Goal: Task Accomplishment & Management: Complete application form

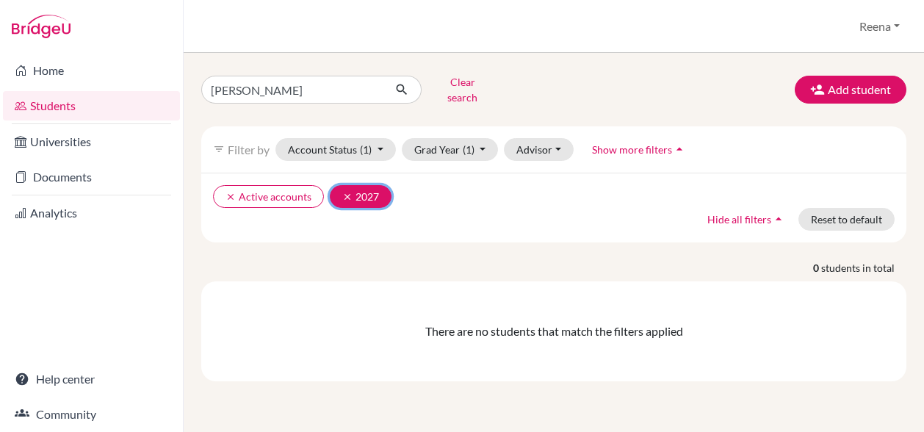
click at [342, 192] on icon "clear" at bounding box center [347, 197] width 10 height 10
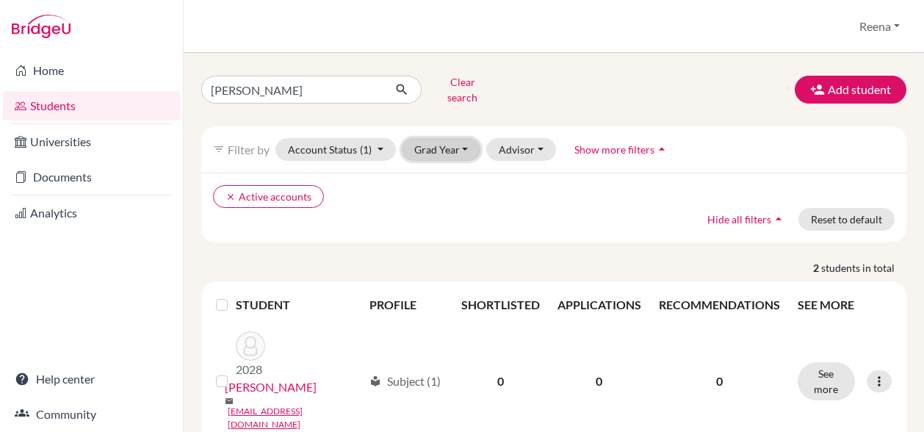
click at [464, 140] on button "Grad Year" at bounding box center [441, 149] width 79 height 23
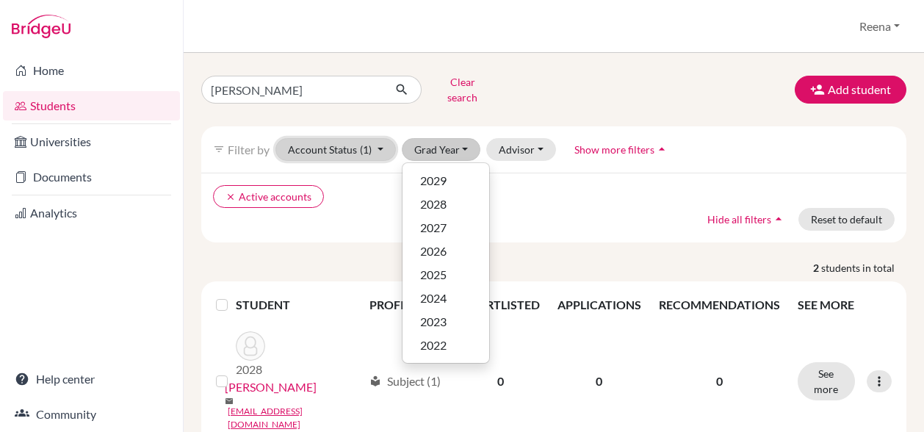
click at [360, 143] on span "(1)" at bounding box center [366, 149] width 12 height 12
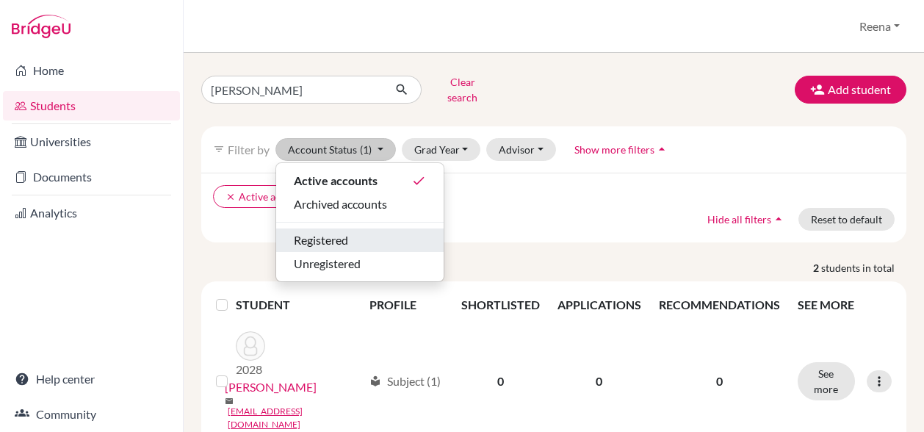
click at [347, 231] on span "Registered" at bounding box center [321, 240] width 54 height 18
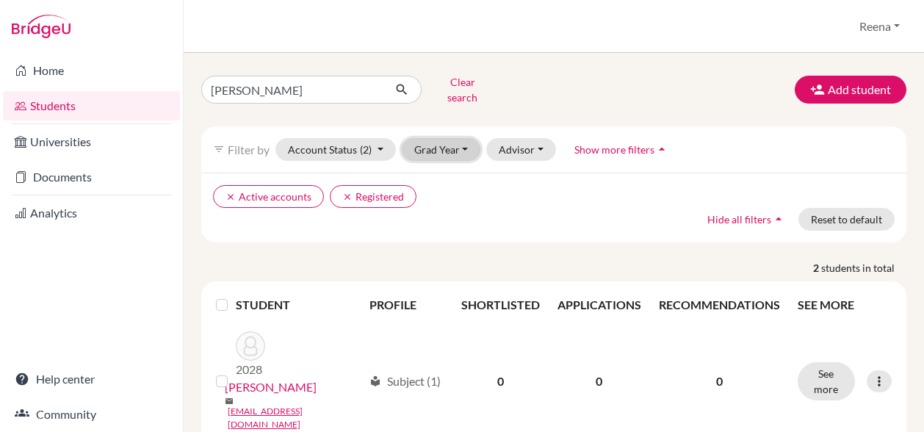
click at [464, 140] on button "Grad Year" at bounding box center [441, 149] width 79 height 23
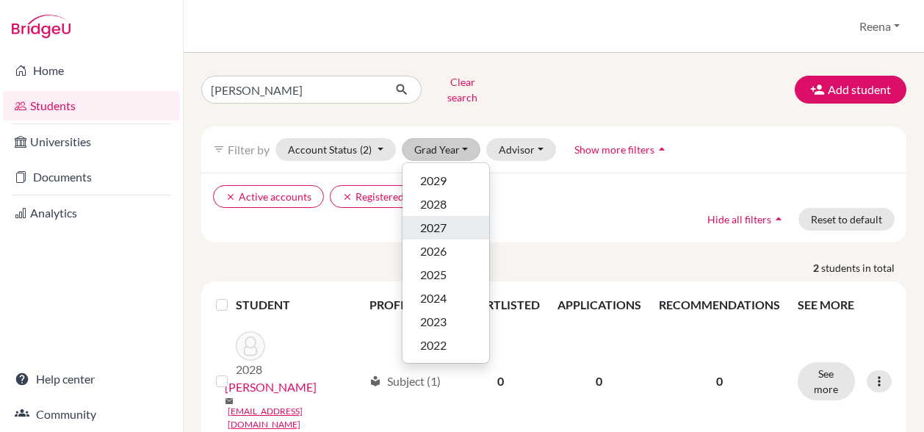
click at [446, 221] on span "2027" at bounding box center [433, 228] width 26 height 18
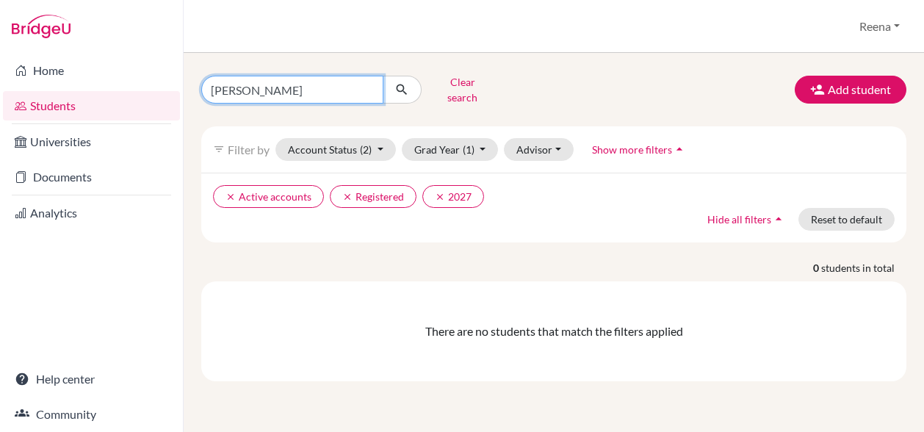
click at [256, 79] on input "[PERSON_NAME]" at bounding box center [292, 90] width 182 height 28
type input "N"
click at [591, 220] on div "clear Active accounts clear Registered clear 2027 Hide all filters arrow_drop_u…" at bounding box center [553, 208] width 705 height 70
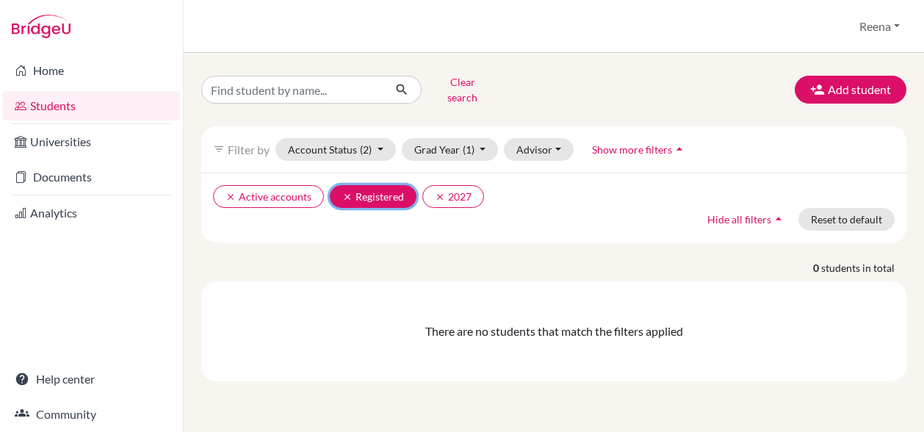
click at [344, 192] on icon "clear" at bounding box center [347, 197] width 10 height 10
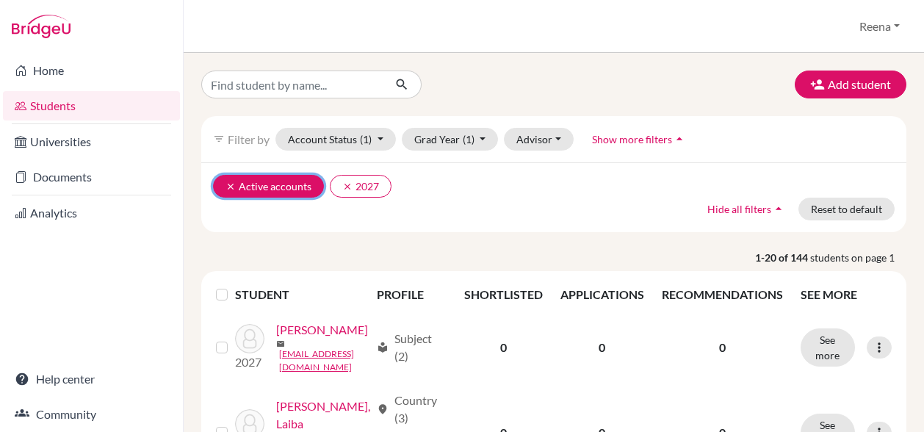
click at [227, 184] on icon "clear" at bounding box center [231, 186] width 10 height 10
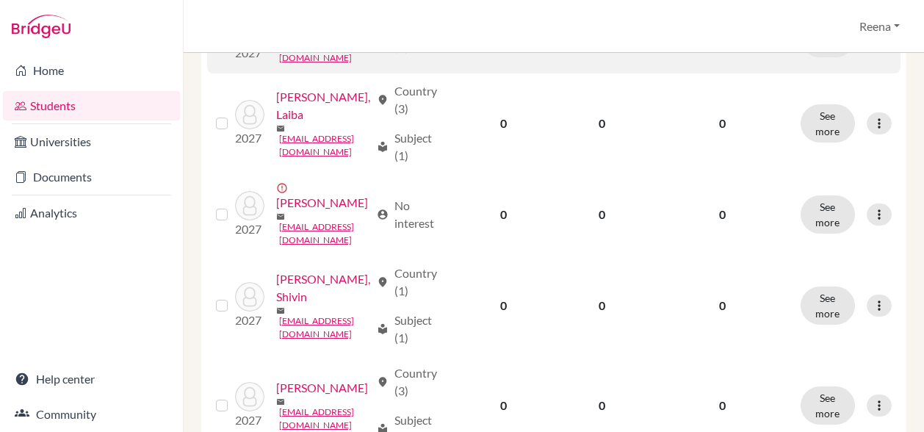
scroll to position [310, 0]
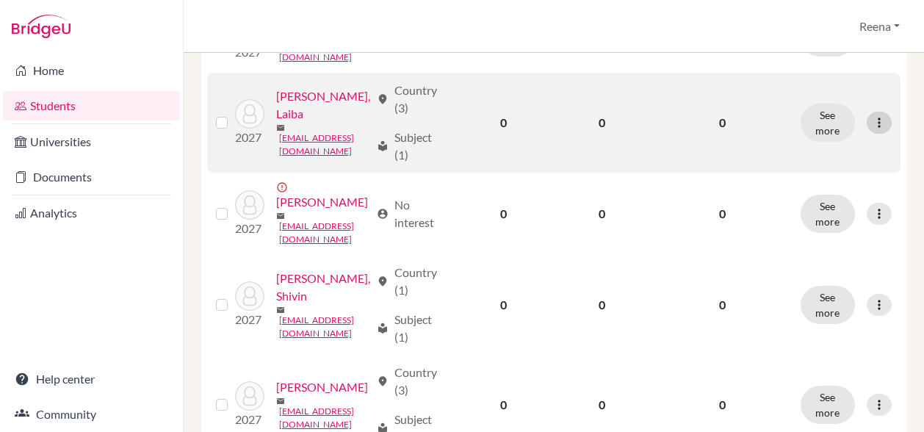
click at [876, 134] on div at bounding box center [879, 123] width 25 height 22
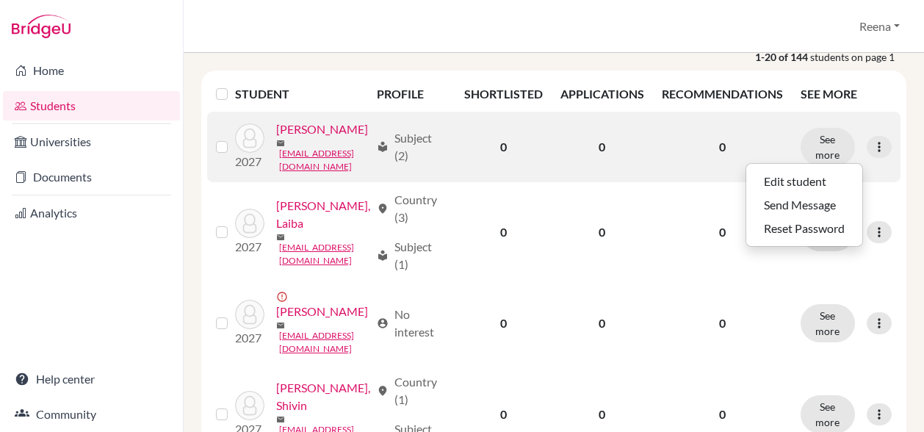
scroll to position [0, 0]
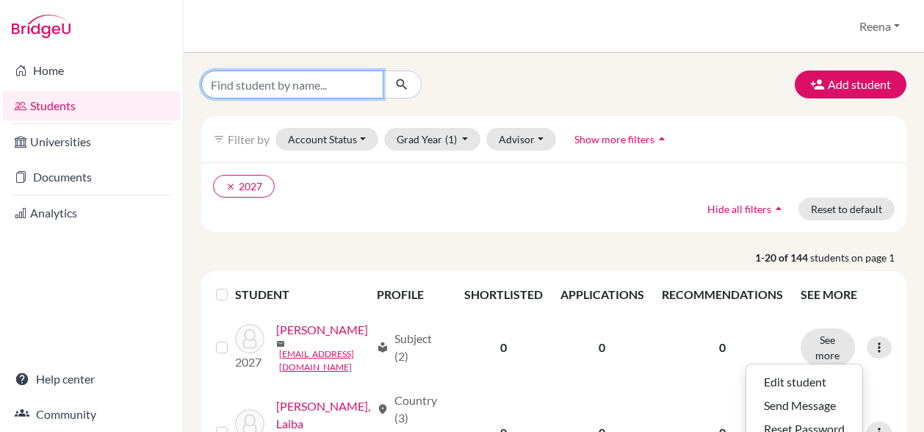
click at [278, 83] on input "Find student by name..." at bounding box center [292, 85] width 182 height 28
type input "[PERSON_NAME]"
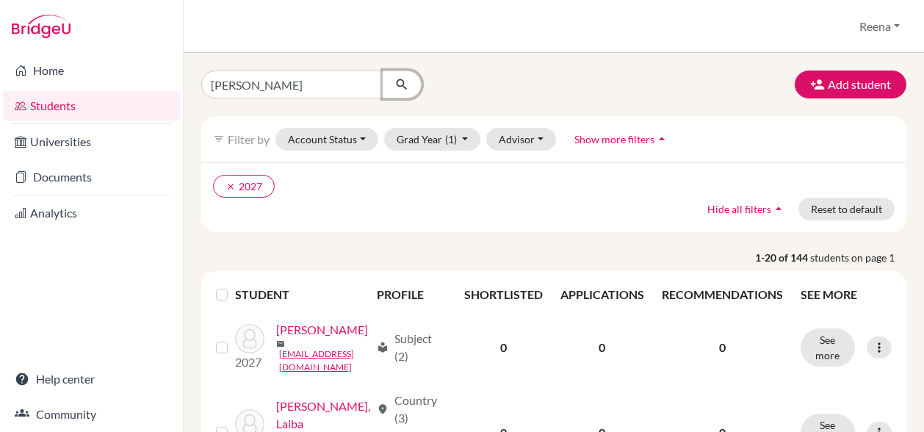
click at [400, 83] on icon "submit" at bounding box center [402, 84] width 15 height 15
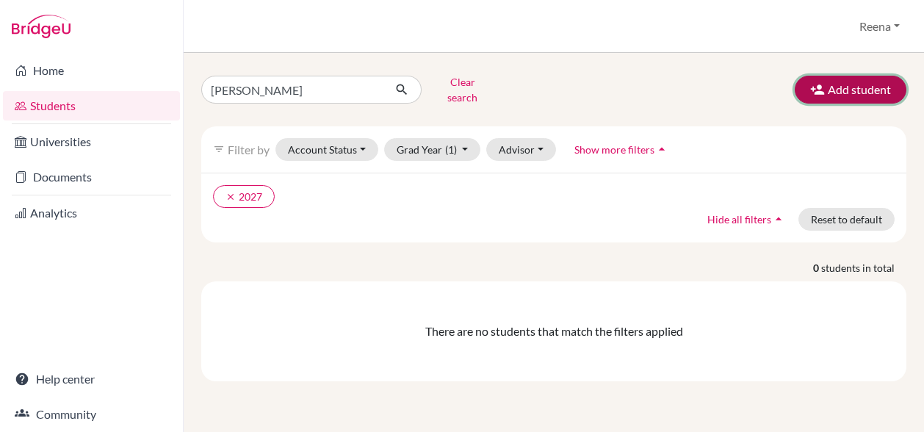
click at [848, 95] on button "Add student" at bounding box center [851, 90] width 112 height 28
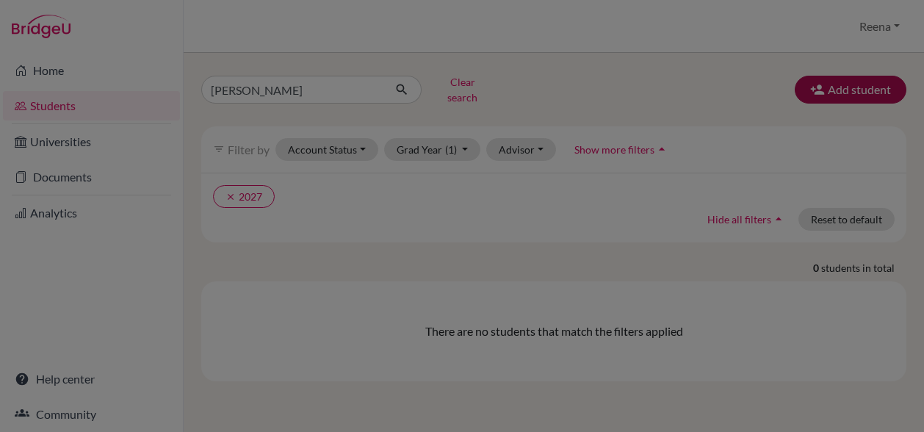
click at [848, 95] on body "Home Students Universities Documents Analytics Help center Community Students o…" at bounding box center [462, 216] width 924 height 432
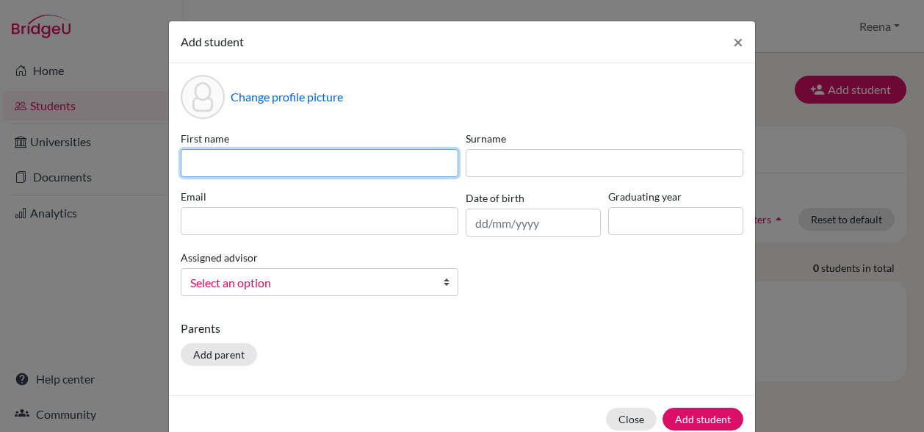
click at [263, 167] on input at bounding box center [320, 163] width 278 height 28
type input "[PERSON_NAME]"
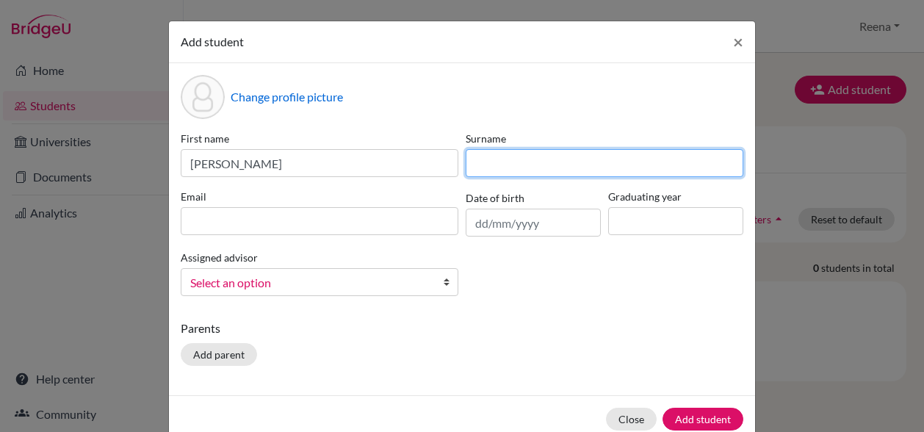
click at [475, 162] on input at bounding box center [605, 163] width 278 height 28
type input "[PERSON_NAME]"
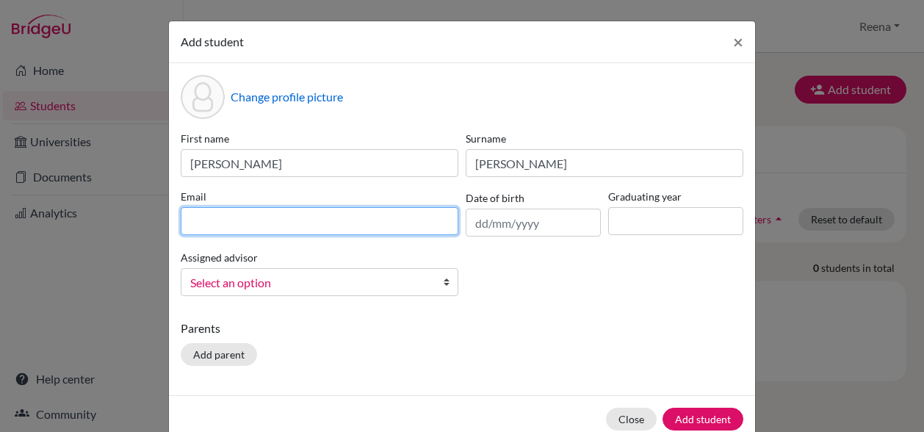
click at [275, 224] on input at bounding box center [320, 221] width 278 height 28
paste input "[EMAIL_ADDRESS][DOMAIN_NAME]"
type input "[EMAIL_ADDRESS][DOMAIN_NAME]"
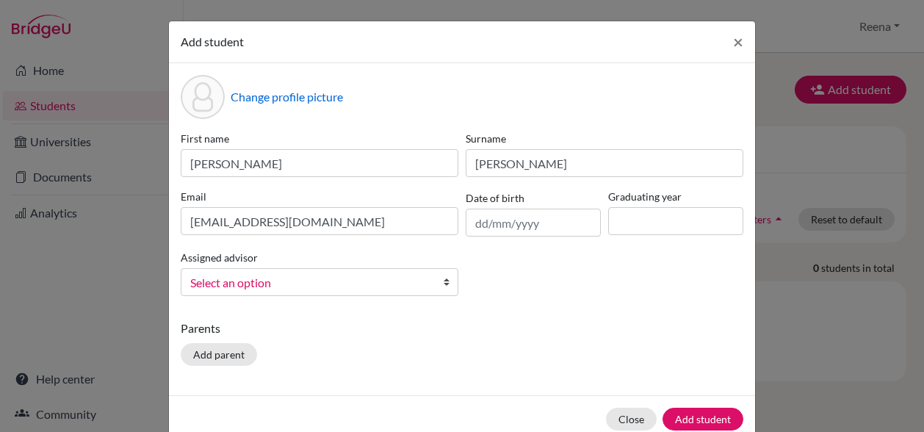
click at [287, 286] on span "Select an option" at bounding box center [310, 282] width 240 height 19
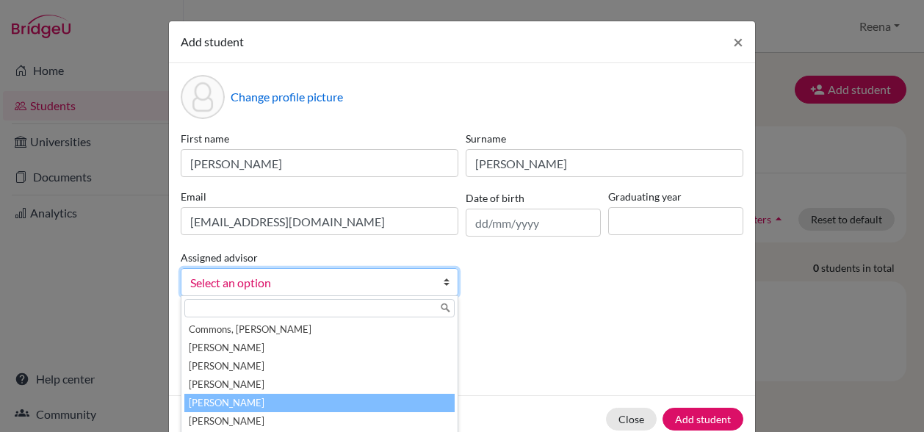
click at [242, 400] on li "[PERSON_NAME]" at bounding box center [319, 403] width 270 height 18
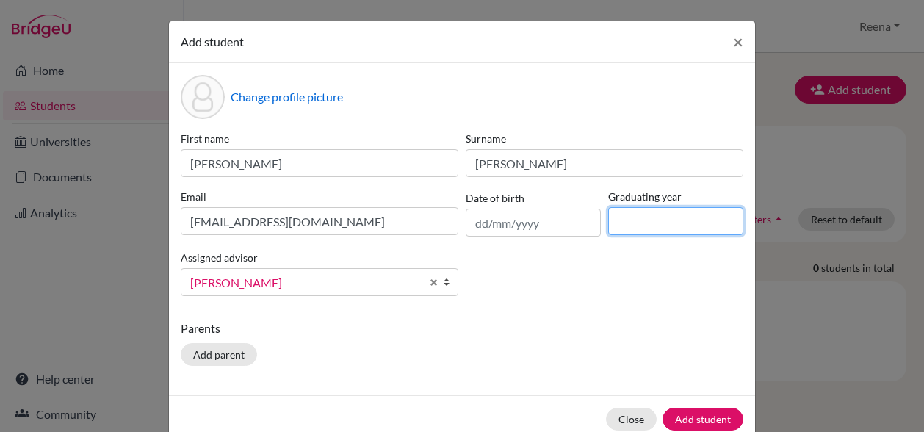
click at [636, 222] on input at bounding box center [675, 221] width 135 height 28
type input "2027"
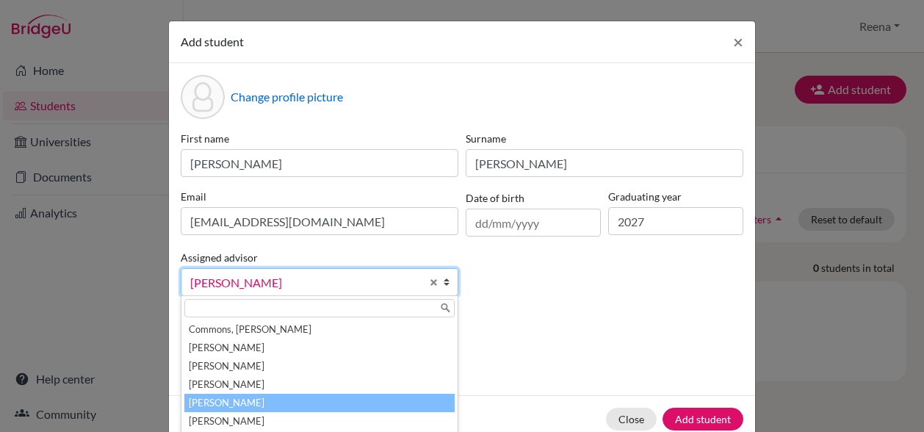
click at [561, 280] on div "First name [PERSON_NAME] [PERSON_NAME] Email [EMAIL_ADDRESS][DOMAIN_NAME] Date …" at bounding box center [462, 219] width 570 height 177
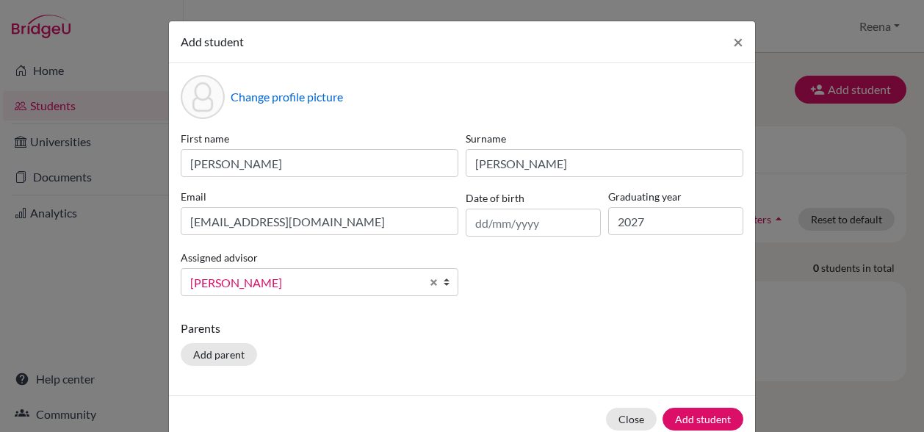
scroll to position [67, 0]
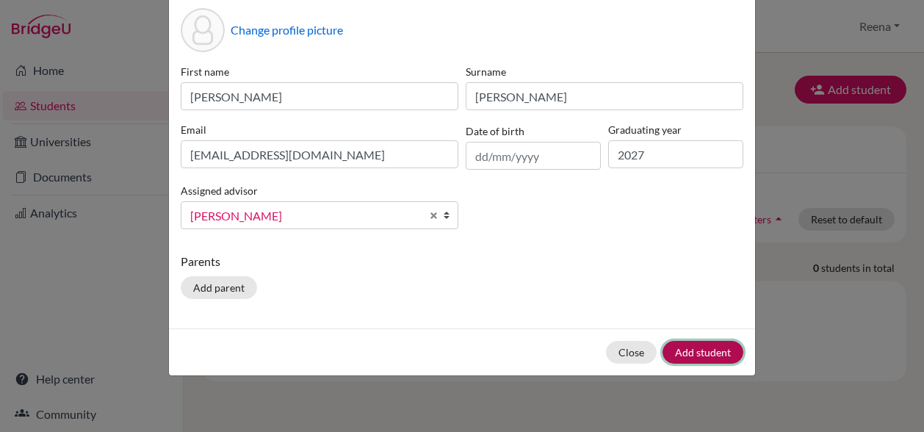
click at [697, 349] on button "Add student" at bounding box center [703, 352] width 81 height 23
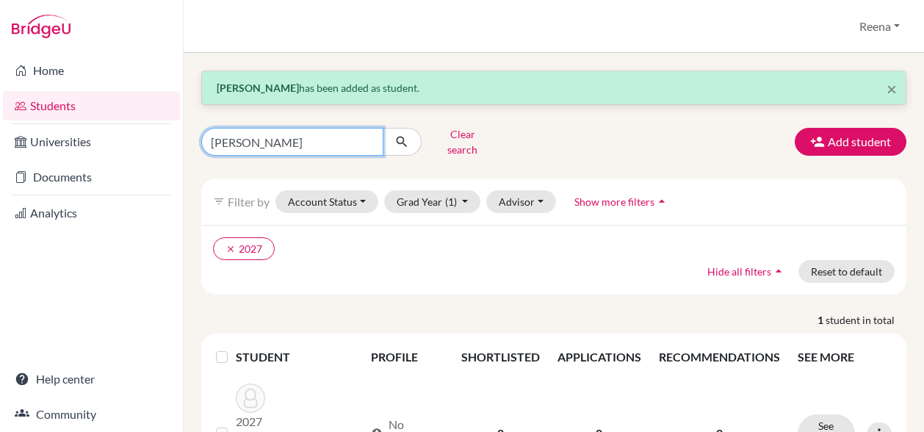
click at [257, 140] on input "[PERSON_NAME]" at bounding box center [292, 142] width 182 height 28
type input "[PERSON_NAME]"
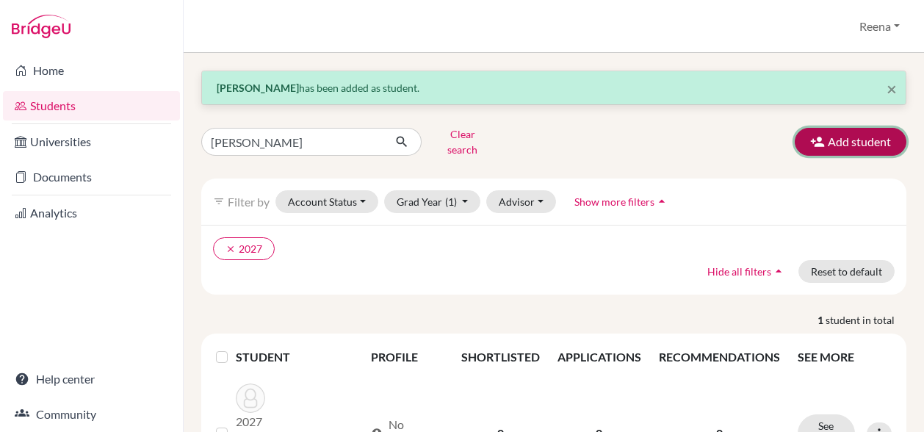
click at [838, 132] on button "Add student" at bounding box center [851, 142] width 112 height 28
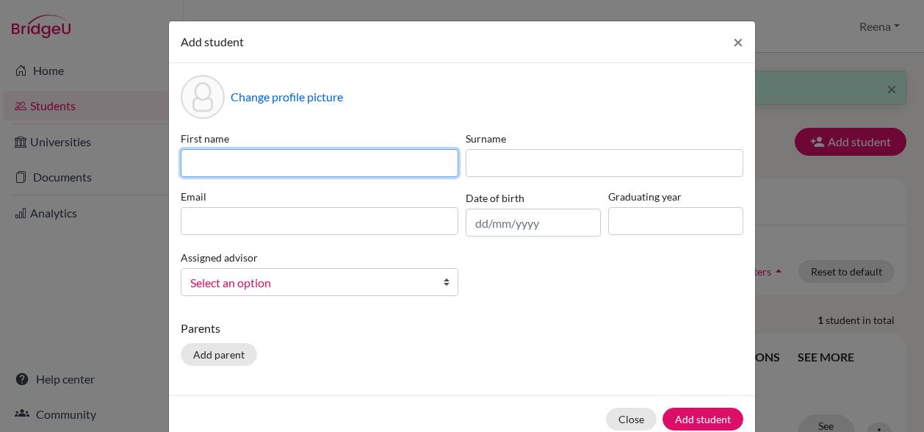
click at [263, 170] on input at bounding box center [320, 163] width 278 height 28
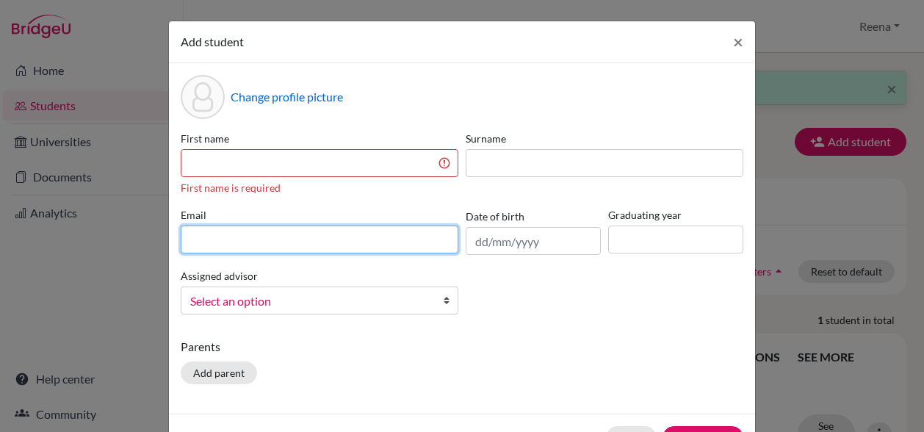
click at [231, 215] on div "Email" at bounding box center [319, 231] width 285 height 48
paste input "[EMAIL_ADDRESS][DOMAIN_NAME]"
type input "[EMAIL_ADDRESS][DOMAIN_NAME]"
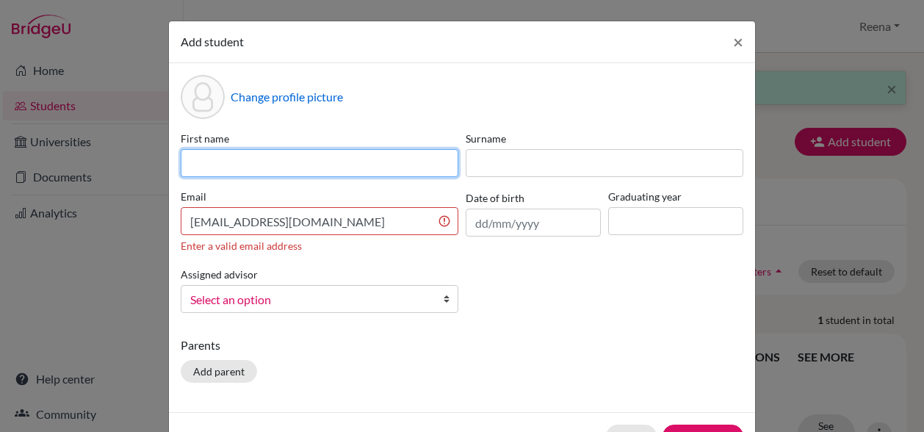
click at [225, 169] on input at bounding box center [320, 163] width 278 height 28
type input "Samaira"
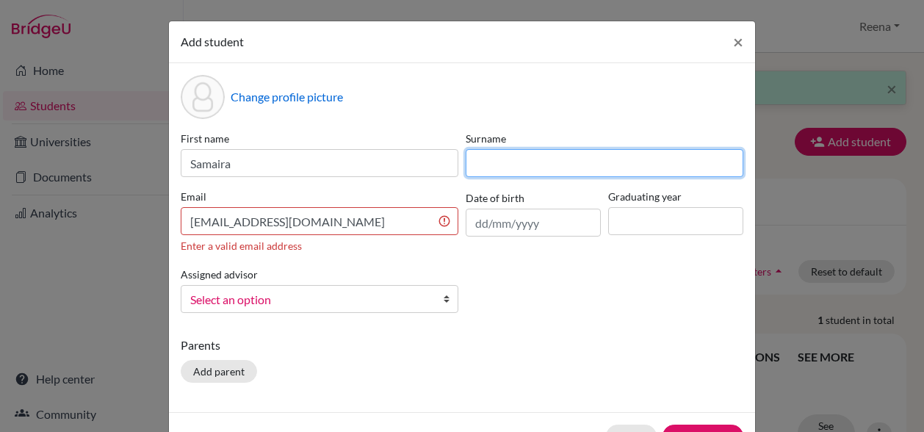
click at [474, 161] on input at bounding box center [605, 163] width 278 height 28
type input "[PERSON_NAME]"
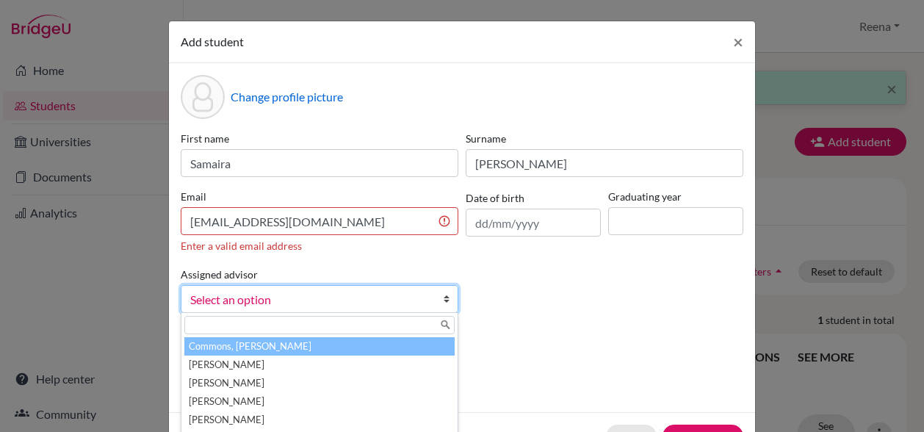
click at [256, 301] on span "Select an option" at bounding box center [310, 299] width 240 height 19
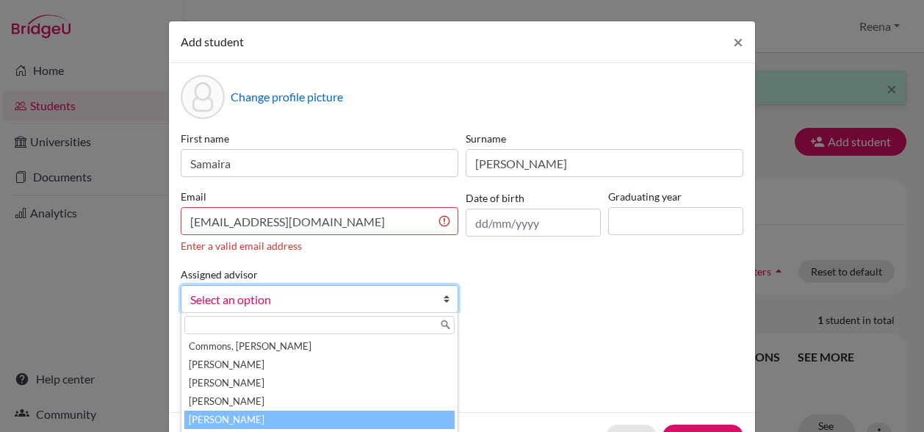
click at [231, 421] on li "[PERSON_NAME]" at bounding box center [319, 420] width 270 height 18
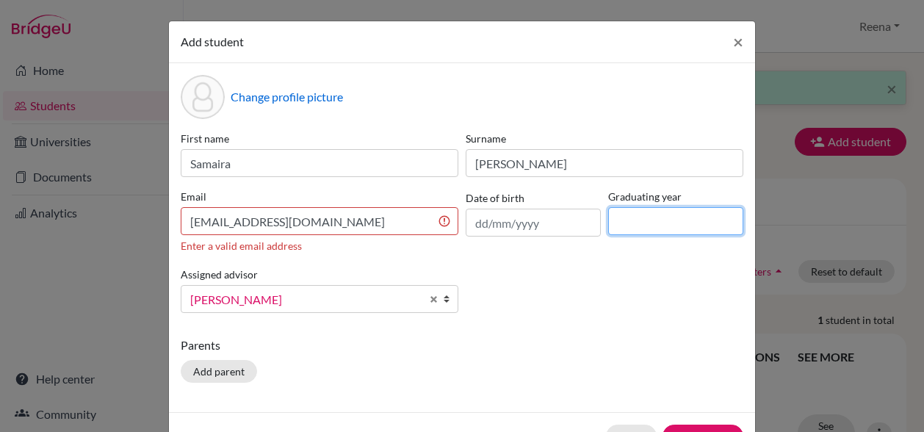
click at [622, 225] on input at bounding box center [675, 221] width 135 height 28
type input "2027"
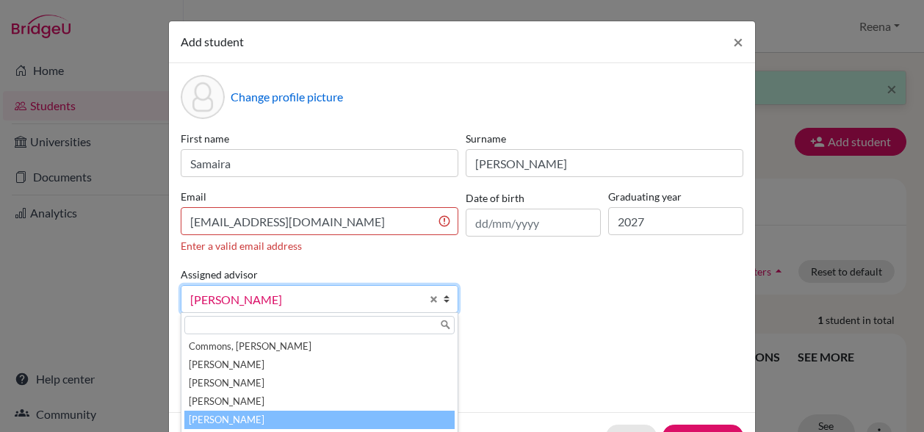
click at [539, 350] on p "Parents" at bounding box center [462, 346] width 563 height 18
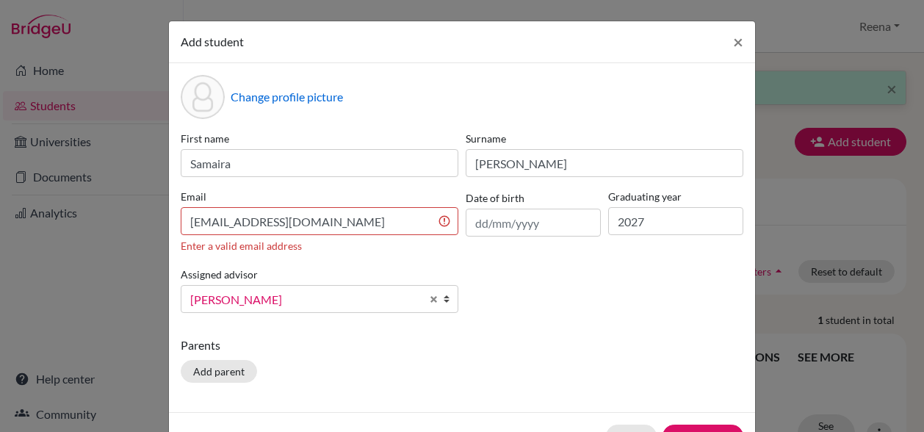
scroll to position [84, 0]
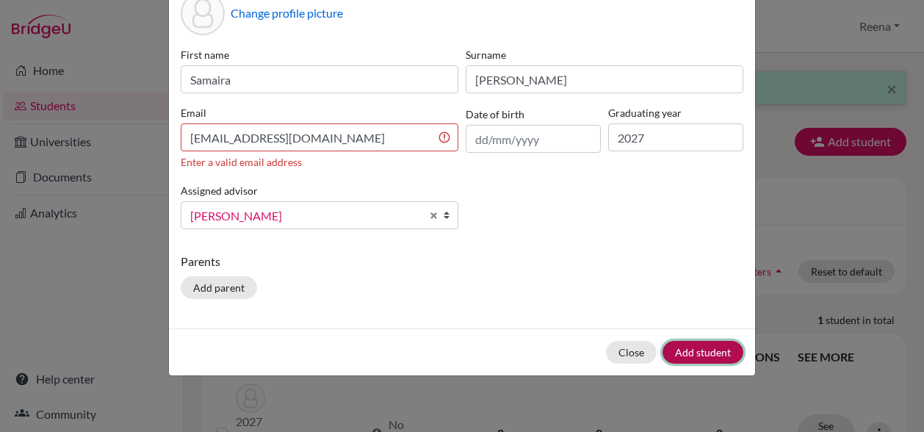
click at [692, 349] on button "Add student" at bounding box center [703, 352] width 81 height 23
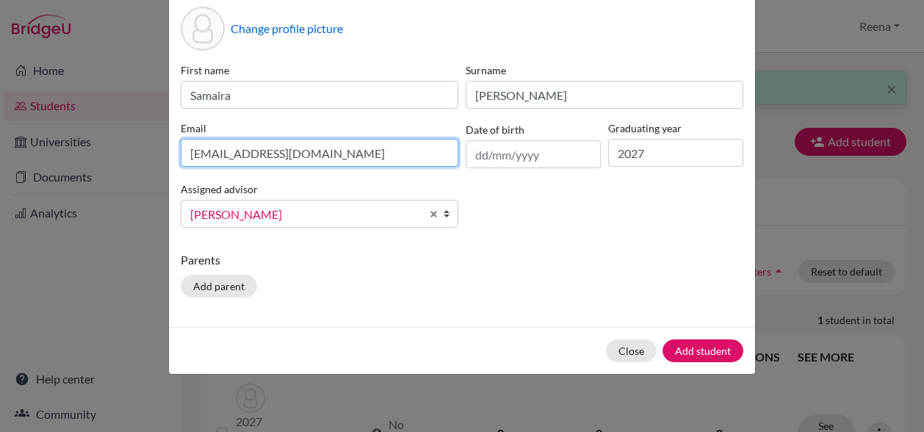
scroll to position [67, 0]
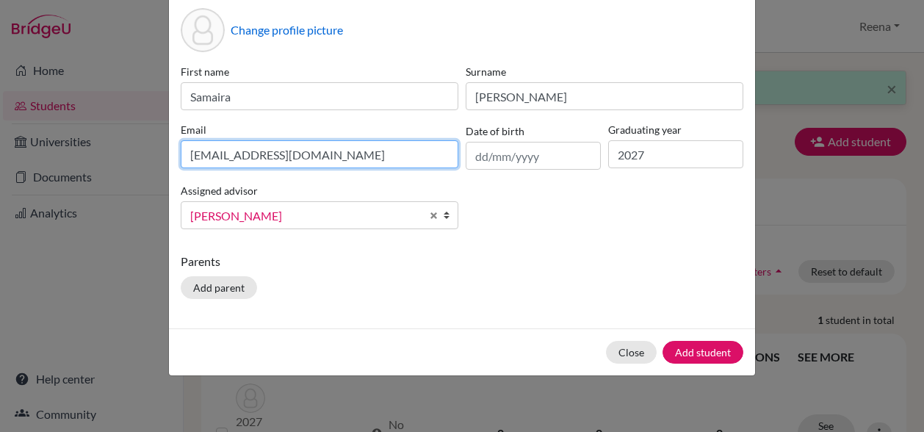
click at [417, 139] on div "Email [EMAIL_ADDRESS][DOMAIN_NAME]" at bounding box center [319, 146] width 285 height 48
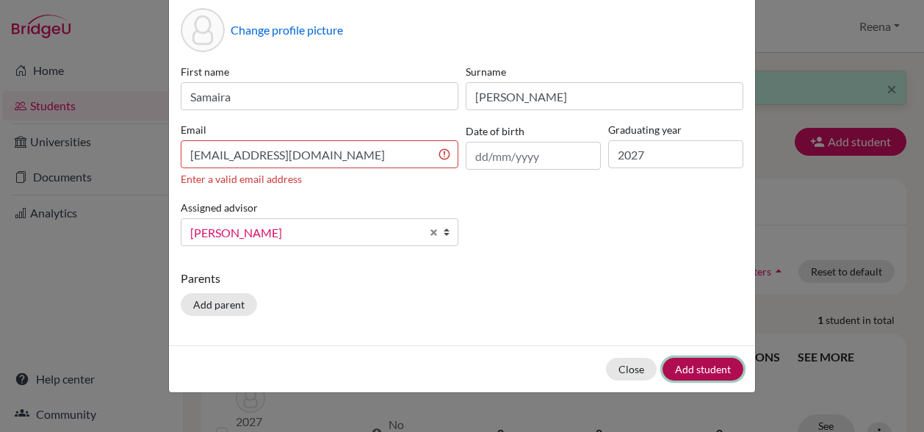
click at [706, 348] on div "Close Add student" at bounding box center [462, 368] width 586 height 47
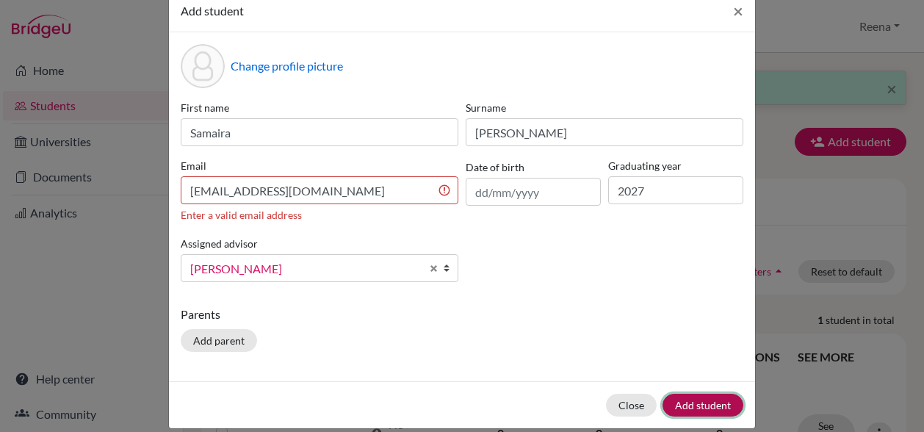
scroll to position [30, 0]
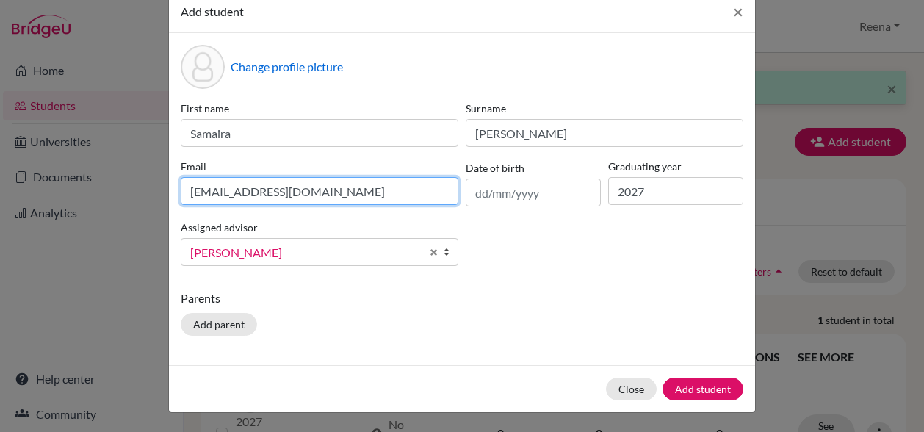
drag, startPoint x: 358, startPoint y: 187, endPoint x: 187, endPoint y: 205, distance: 172.1
click at [187, 205] on div "Email [EMAIL_ADDRESS][DOMAIN_NAME]" at bounding box center [319, 183] width 285 height 48
paste input "[PERSON_NAME] <[EMAIL_ADDRESS][DOMAIN_NAME]>"
click at [265, 191] on input "[PERSON_NAME] <[EMAIL_ADDRESS][DOMAIN_NAME]>" at bounding box center [320, 191] width 278 height 28
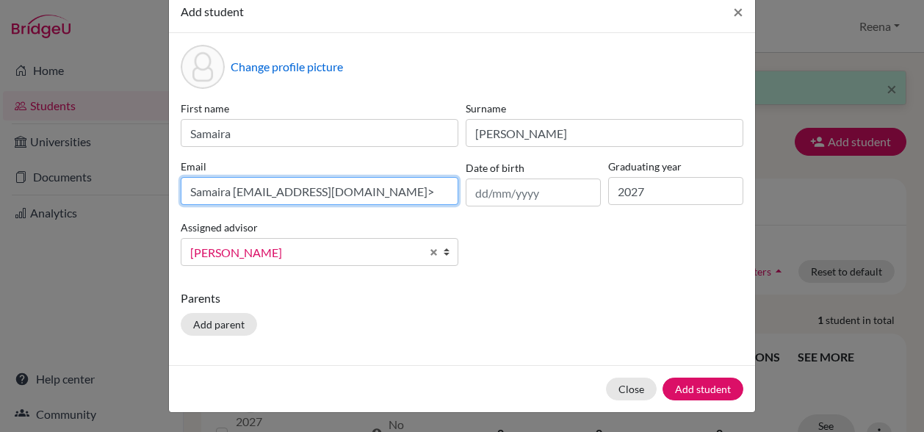
scroll to position [0, 0]
type input "[EMAIL_ADDRESS][DOMAIN_NAME]"
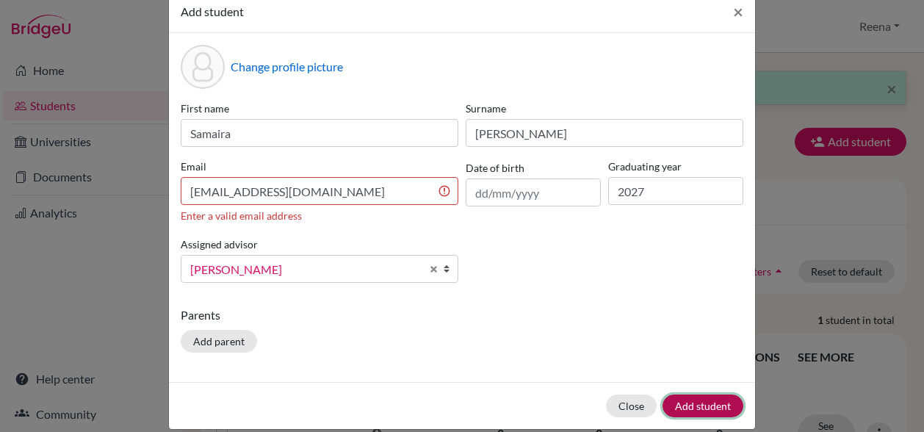
click at [705, 386] on div "Close Add student" at bounding box center [462, 405] width 586 height 47
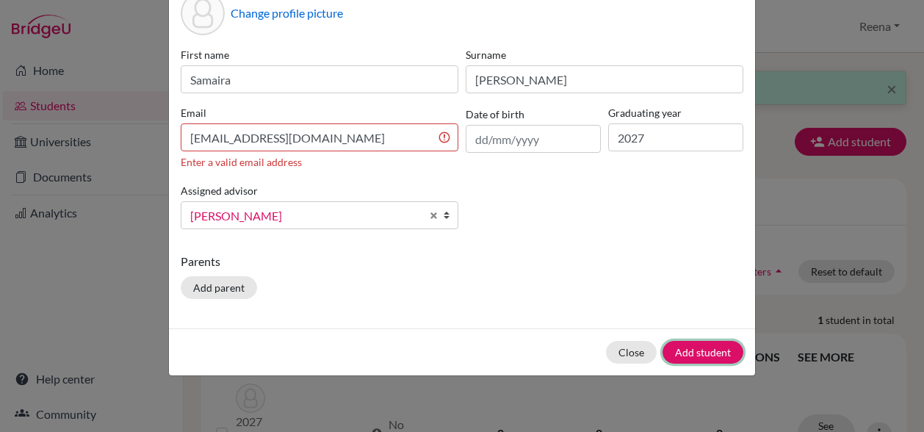
scroll to position [84, 0]
click at [639, 354] on button "Close" at bounding box center [631, 352] width 51 height 23
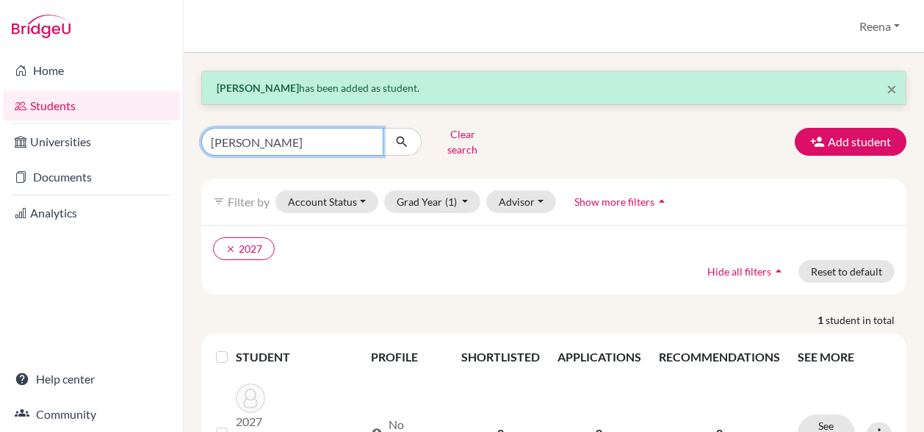
click at [257, 140] on input "[PERSON_NAME]" at bounding box center [292, 142] width 182 height 28
type input "s"
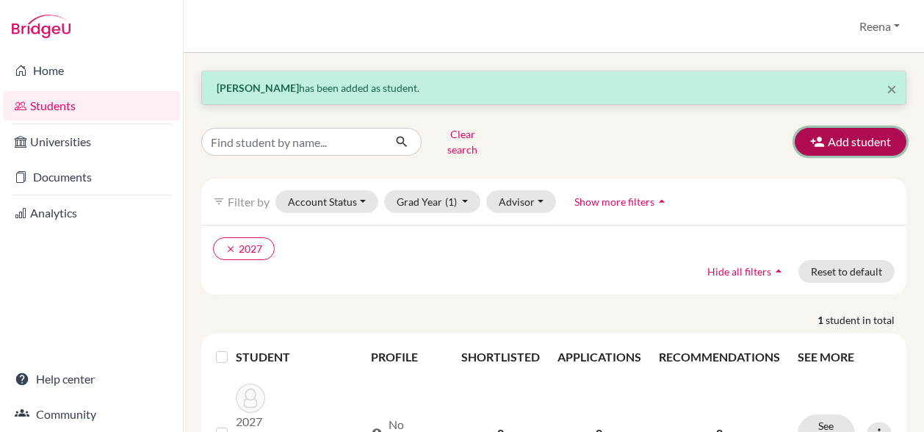
click at [837, 139] on button "Add student" at bounding box center [851, 142] width 112 height 28
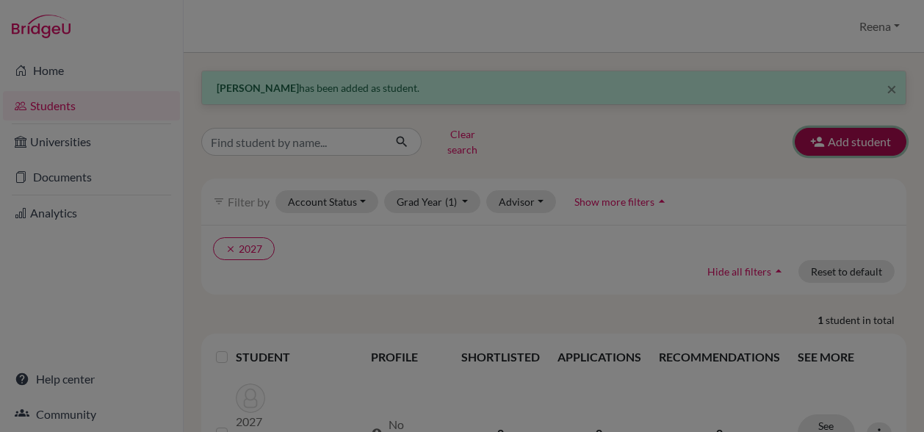
scroll to position [0, 0]
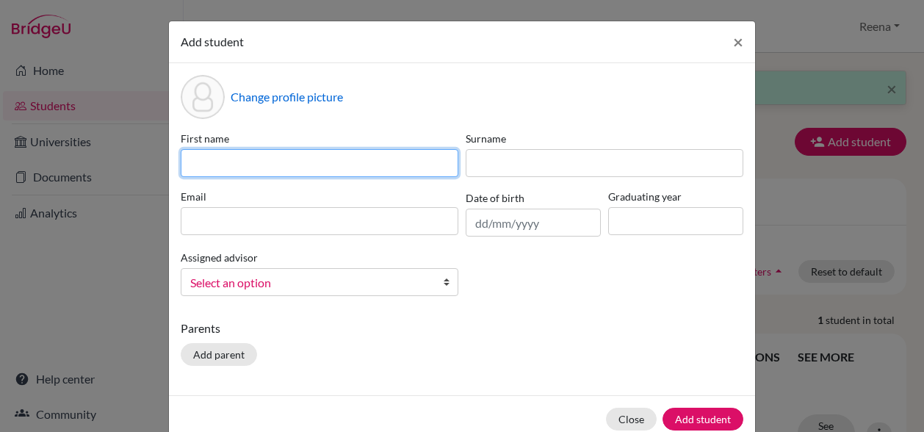
click at [281, 167] on input at bounding box center [320, 163] width 278 height 28
type input "Samaira"
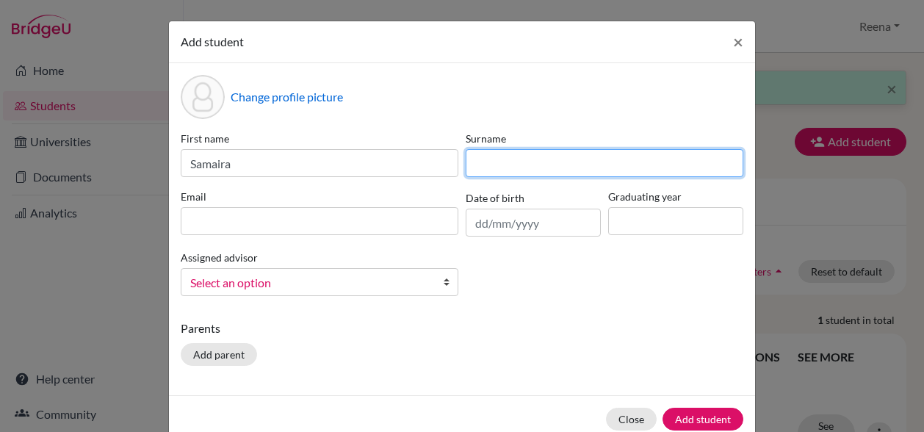
click at [479, 167] on input at bounding box center [605, 163] width 278 height 28
type input "[PERSON_NAME]"
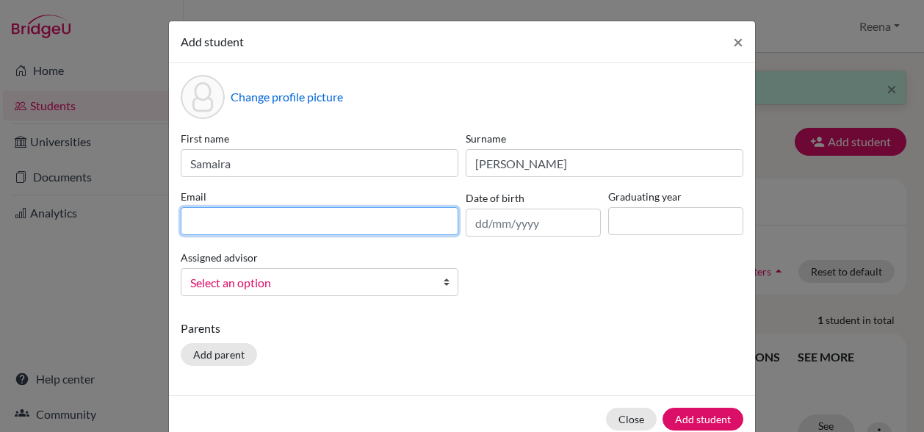
click at [283, 226] on input at bounding box center [320, 221] width 278 height 28
paste input "[PERSON_NAME] <[EMAIL_ADDRESS][DOMAIN_NAME]>"
click at [267, 221] on input "[PERSON_NAME] <[EMAIL_ADDRESS][DOMAIN_NAME]>" at bounding box center [320, 221] width 278 height 28
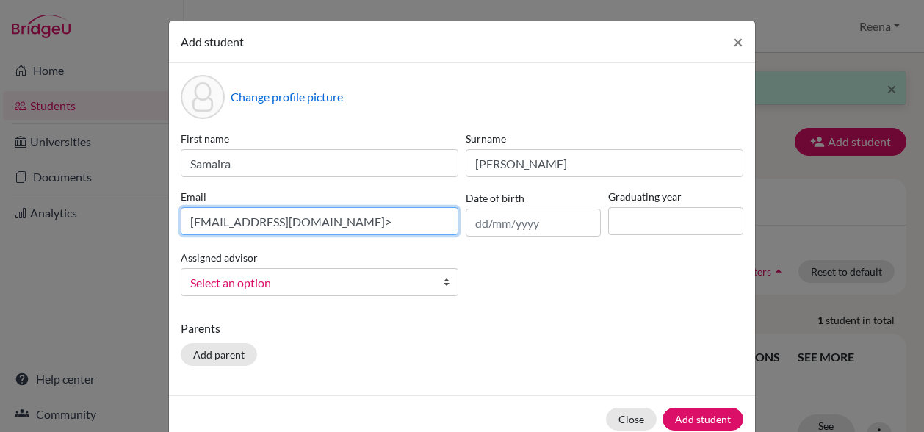
click at [361, 218] on input "[EMAIL_ADDRESS][DOMAIN_NAME]>" at bounding box center [320, 221] width 278 height 28
type input "[EMAIL_ADDRESS][DOMAIN_NAME]"
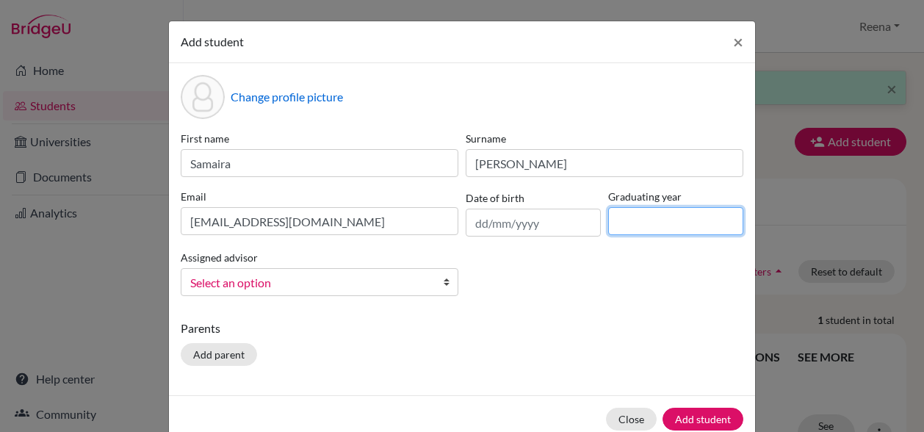
click at [628, 215] on input at bounding box center [675, 221] width 135 height 28
type input "2027"
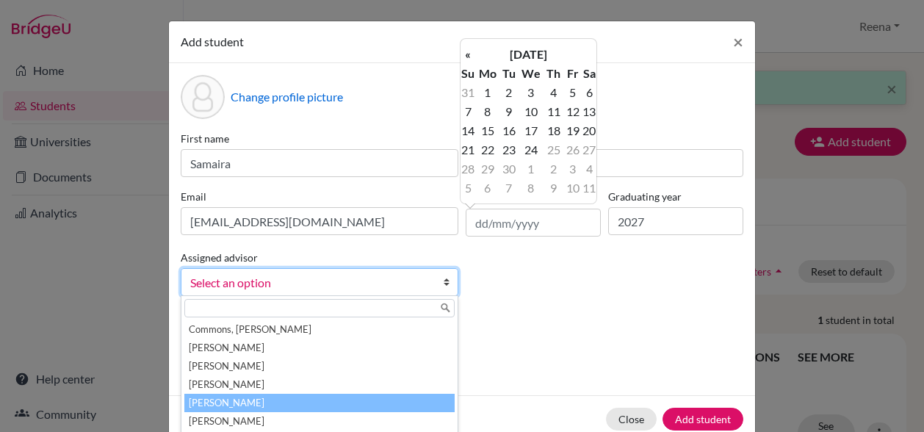
click at [236, 405] on li "[PERSON_NAME]" at bounding box center [319, 403] width 270 height 18
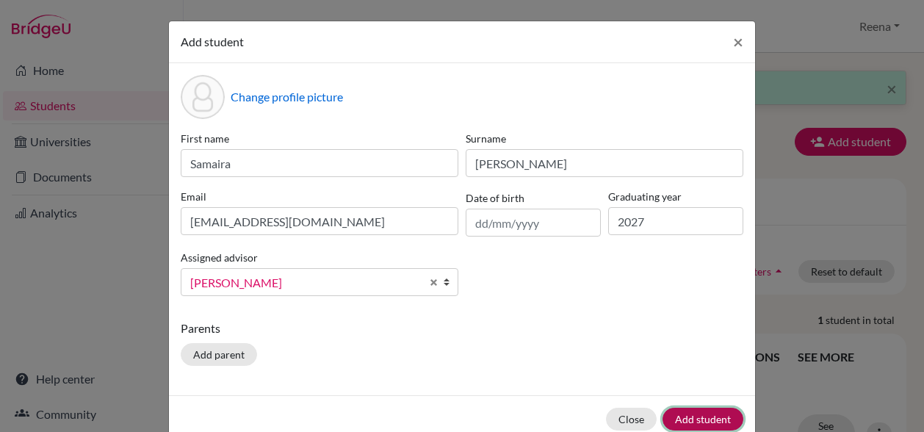
click at [708, 409] on button "Add student" at bounding box center [703, 419] width 81 height 23
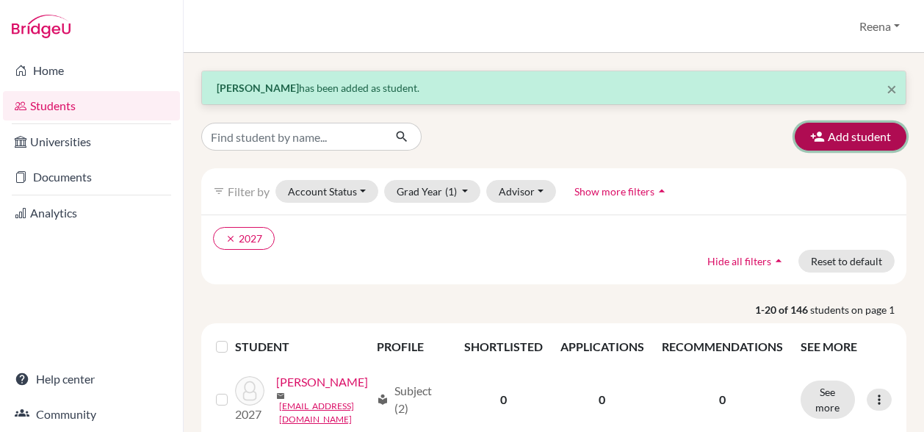
click at [852, 127] on button "Add student" at bounding box center [851, 137] width 112 height 28
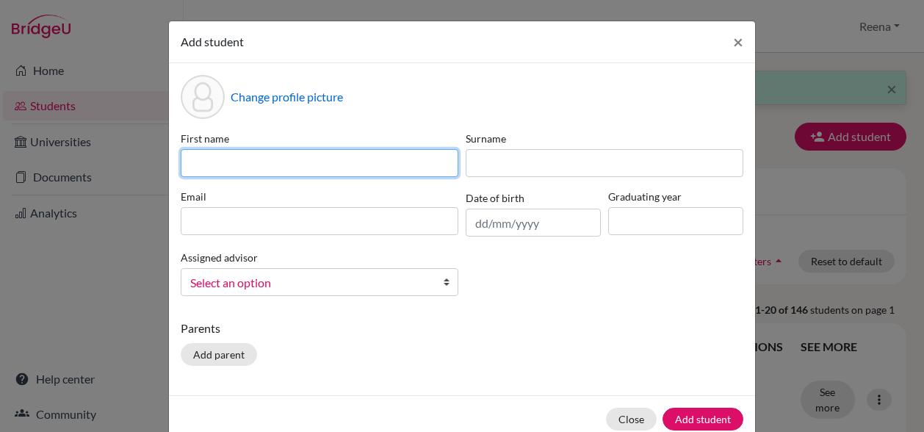
click at [313, 165] on input at bounding box center [320, 163] width 278 height 28
type input "[PERSON_NAME]"
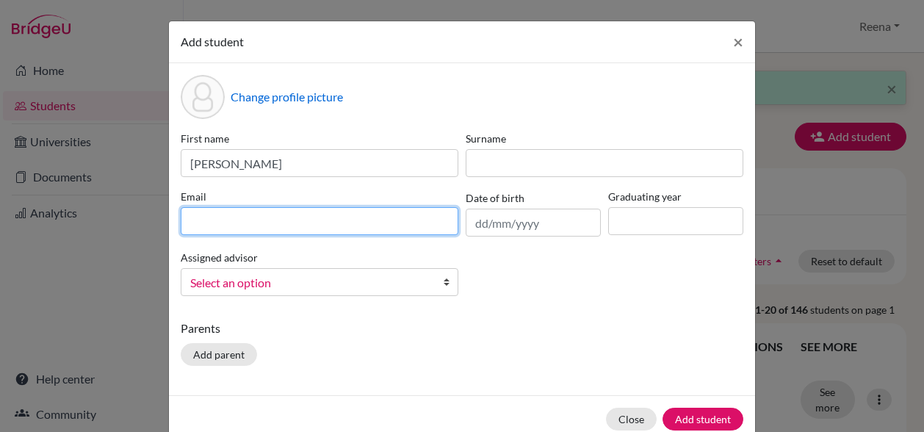
click at [254, 223] on input at bounding box center [320, 221] width 278 height 28
paste input "[PERSON_NAME] <[EMAIL_ADDRESS][DOMAIN_NAME]>"
type input "[PERSON_NAME] <[EMAIL_ADDRESS][DOMAIN_NAME]>"
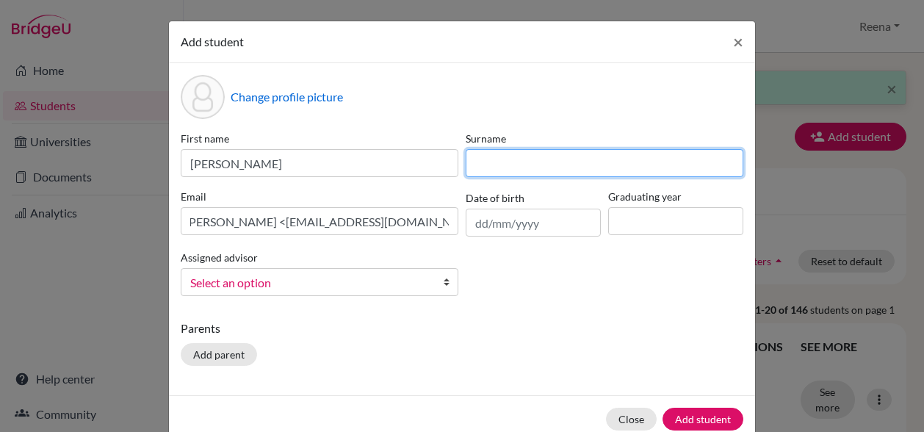
scroll to position [0, 0]
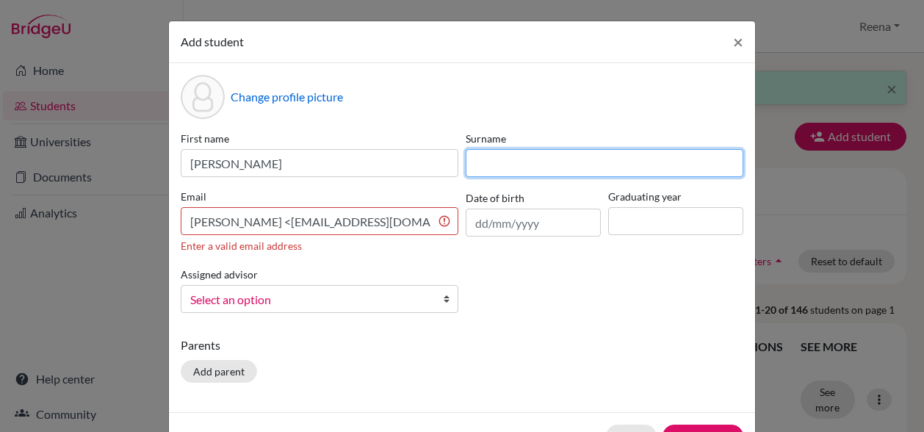
click at [498, 165] on input at bounding box center [605, 163] width 278 height 28
type input "Nahate"
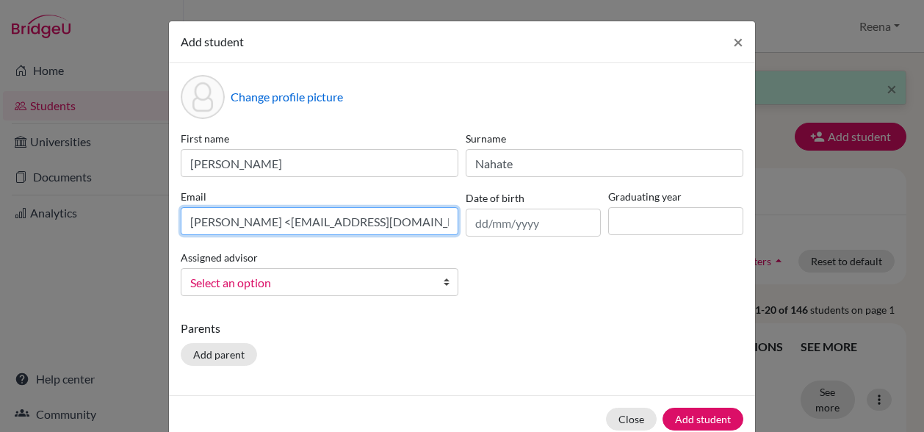
click at [270, 220] on input "[PERSON_NAME] <[EMAIL_ADDRESS][DOMAIN_NAME]>" at bounding box center [320, 221] width 278 height 28
click at [368, 220] on input "[EMAIL_ADDRESS][DOMAIN_NAME]>" at bounding box center [320, 221] width 278 height 28
type input "[EMAIL_ADDRESS][DOMAIN_NAME]"
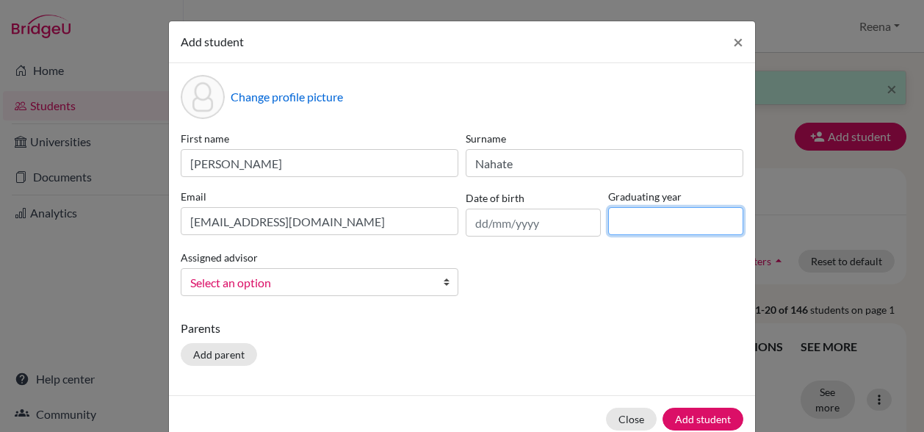
click at [658, 211] on input at bounding box center [675, 221] width 135 height 28
type input "2027"
click at [323, 281] on span "Select an option" at bounding box center [310, 282] width 240 height 19
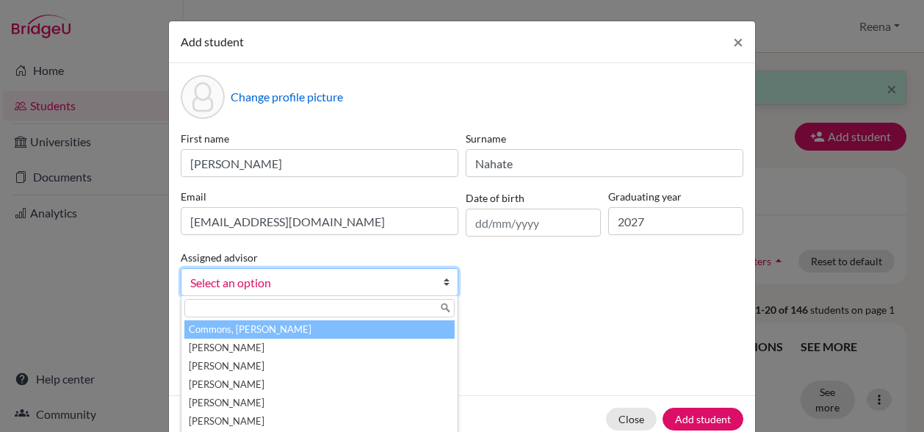
click at [261, 288] on span "Select an option" at bounding box center [310, 282] width 240 height 19
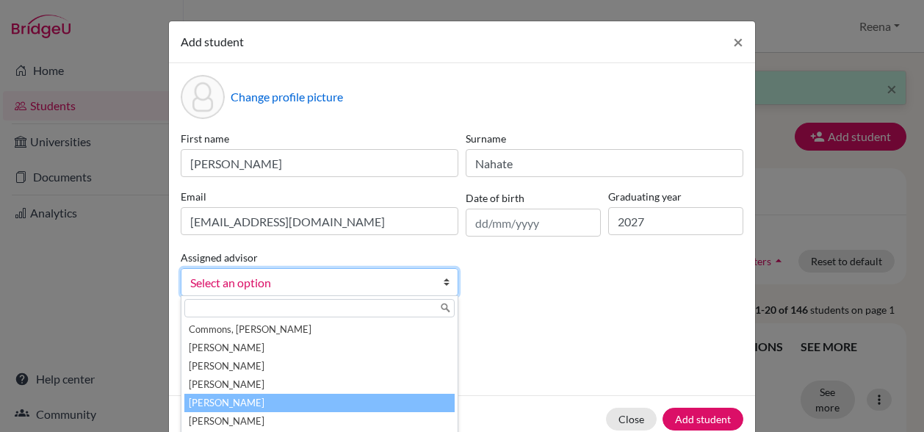
click at [240, 410] on li "[PERSON_NAME]" at bounding box center [319, 403] width 270 height 18
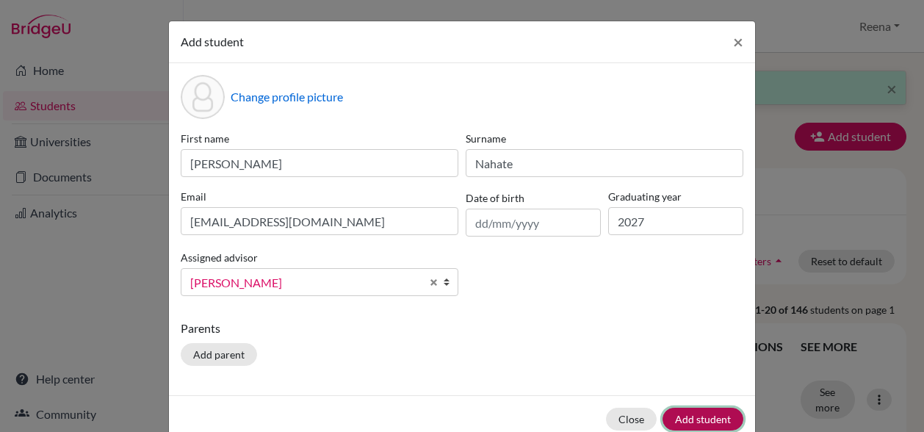
click at [691, 420] on button "Add student" at bounding box center [703, 419] width 81 height 23
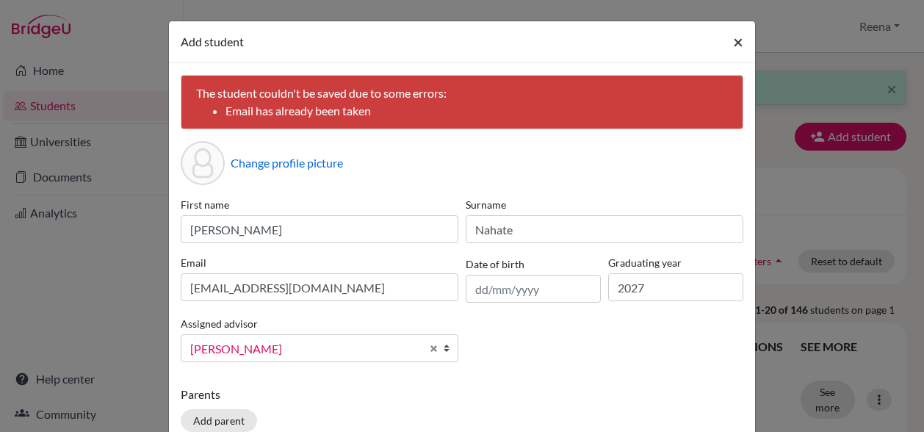
click at [733, 49] on span "×" at bounding box center [738, 41] width 10 height 21
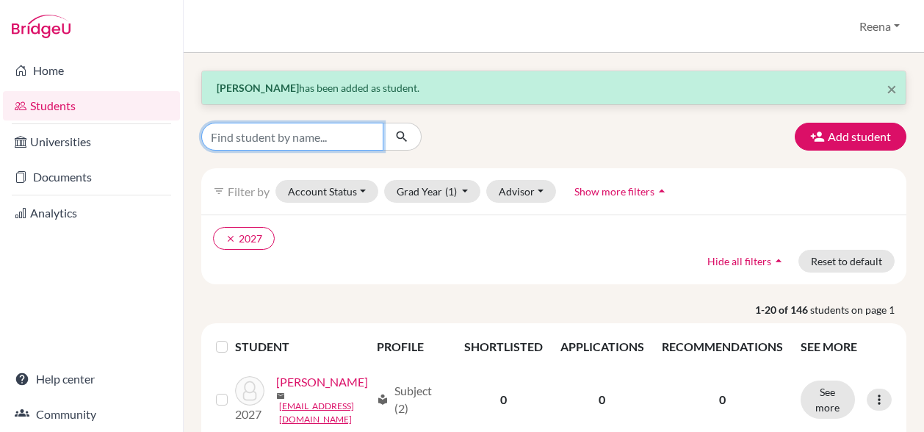
click at [276, 143] on input "Find student by name..." at bounding box center [292, 137] width 182 height 28
type input "[PERSON_NAME]"
click button "submit" at bounding box center [402, 137] width 39 height 28
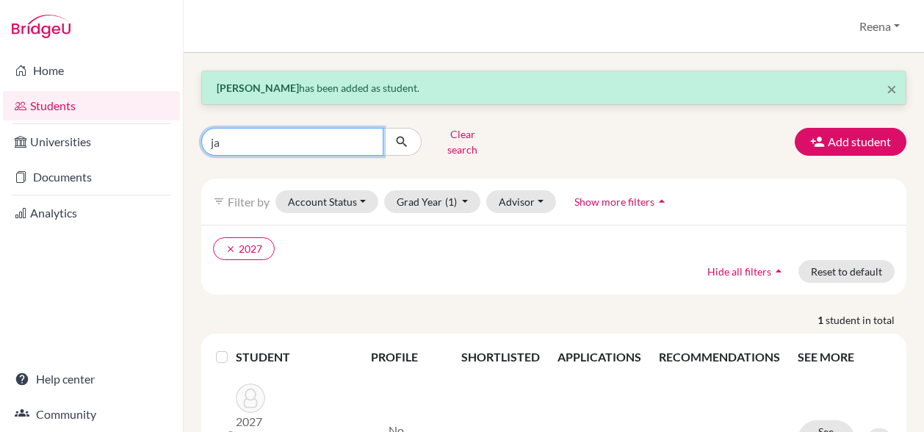
type input "j"
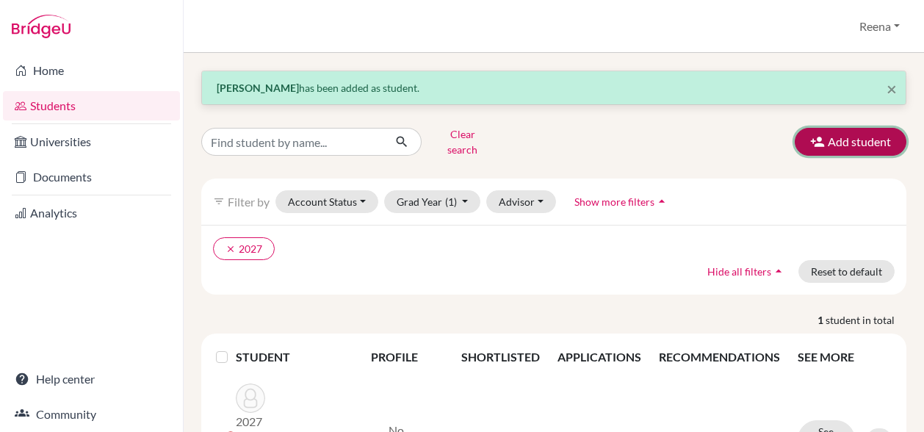
click at [831, 137] on button "Add student" at bounding box center [851, 142] width 112 height 28
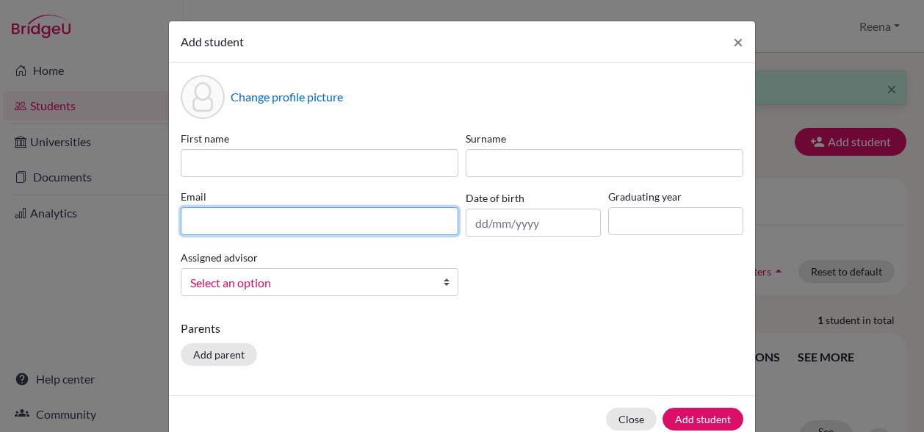
click at [303, 218] on input at bounding box center [320, 221] width 278 height 28
paste input "[PERSON_NAME] <[EMAIL_ADDRESS][DOMAIN_NAME]>"
type input "[PERSON_NAME] <[EMAIL_ADDRESS][DOMAIN_NAME]>"
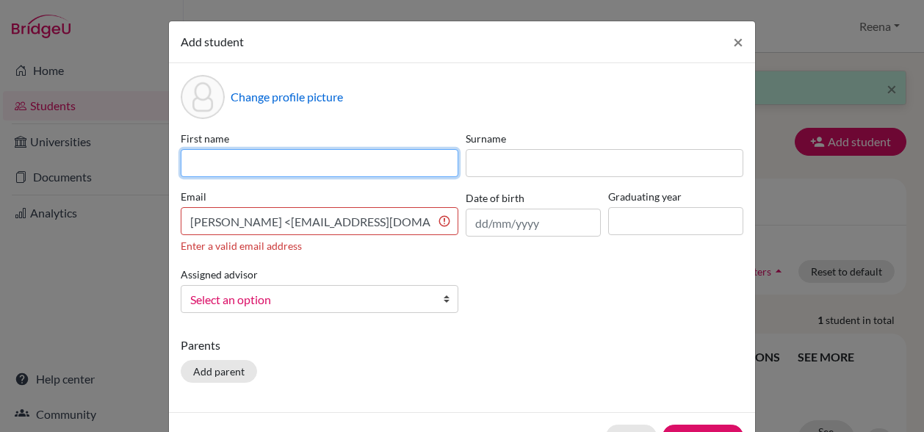
click at [233, 151] on input at bounding box center [320, 163] width 278 height 28
type input "[PERSON_NAME]"
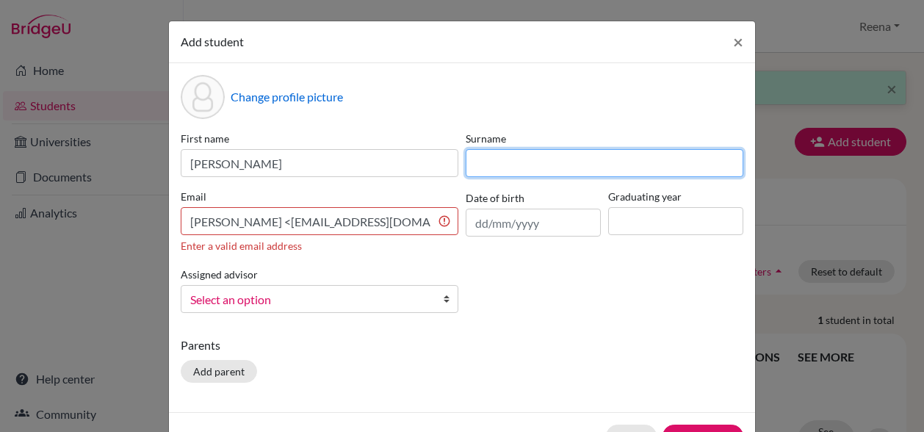
click at [466, 164] on input at bounding box center [605, 163] width 278 height 28
type input "[PERSON_NAME]"
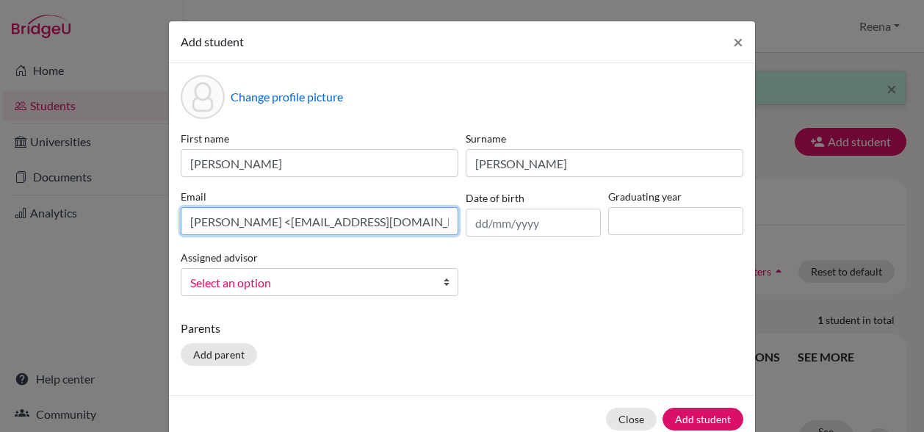
click at [264, 223] on input "[PERSON_NAME] <[EMAIL_ADDRESS][DOMAIN_NAME]>" at bounding box center [320, 221] width 278 height 28
click at [363, 226] on input "[EMAIL_ADDRESS][DOMAIN_NAME]>" at bounding box center [320, 221] width 278 height 28
type input "[EMAIL_ADDRESS][DOMAIN_NAME]"
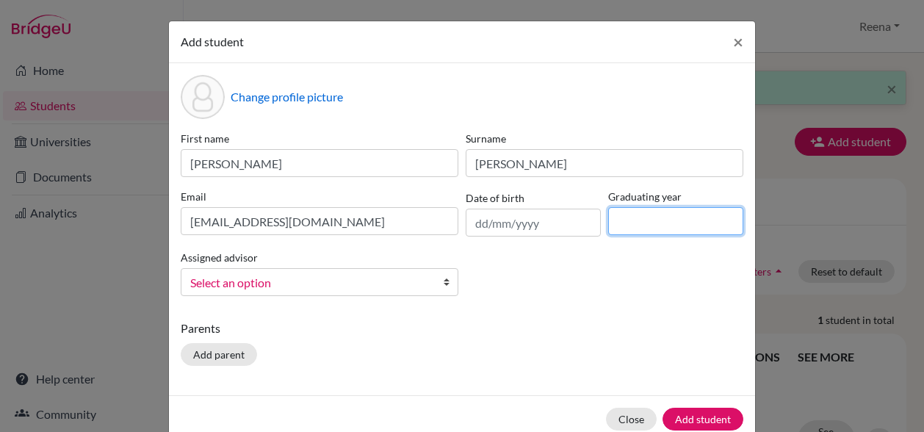
click at [626, 229] on input at bounding box center [675, 221] width 135 height 28
type input "2027"
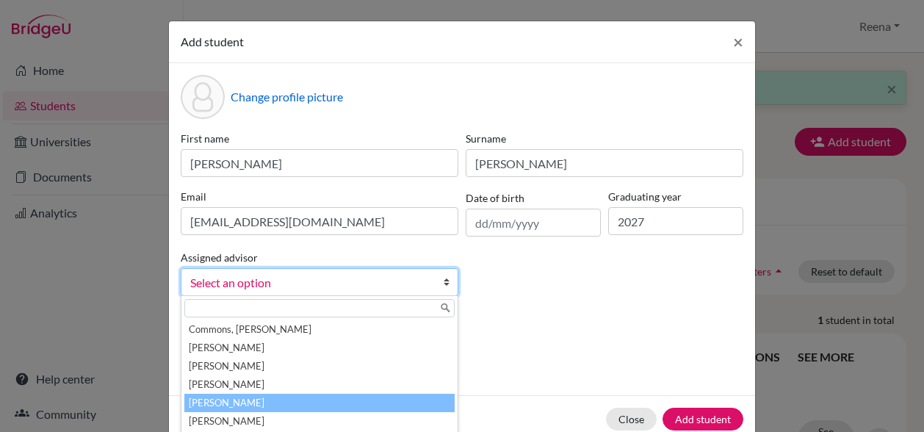
click at [229, 400] on li "[PERSON_NAME]" at bounding box center [319, 403] width 270 height 18
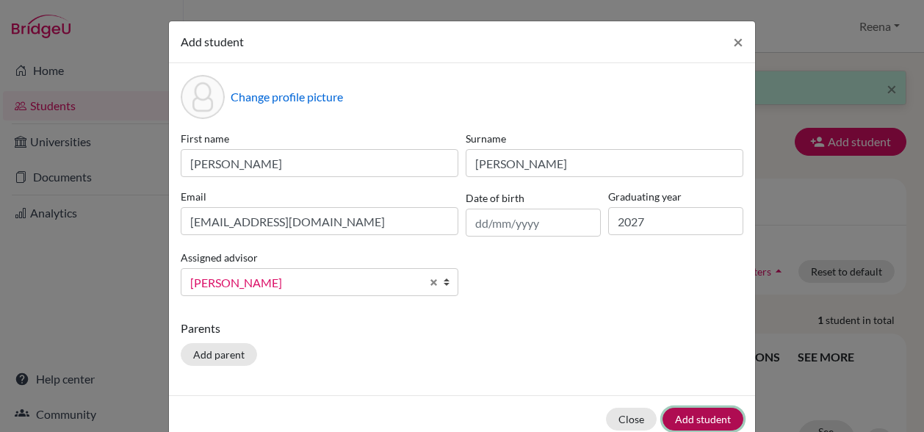
click at [705, 415] on button "Add student" at bounding box center [703, 419] width 81 height 23
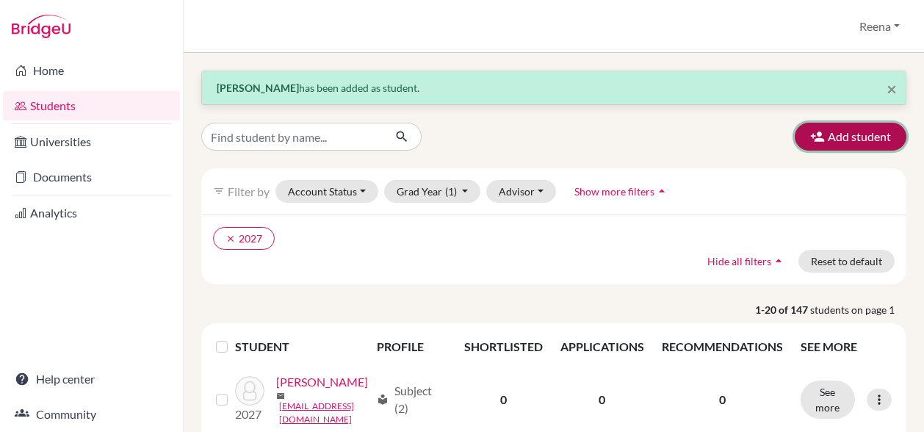
click at [841, 134] on button "Add student" at bounding box center [851, 137] width 112 height 28
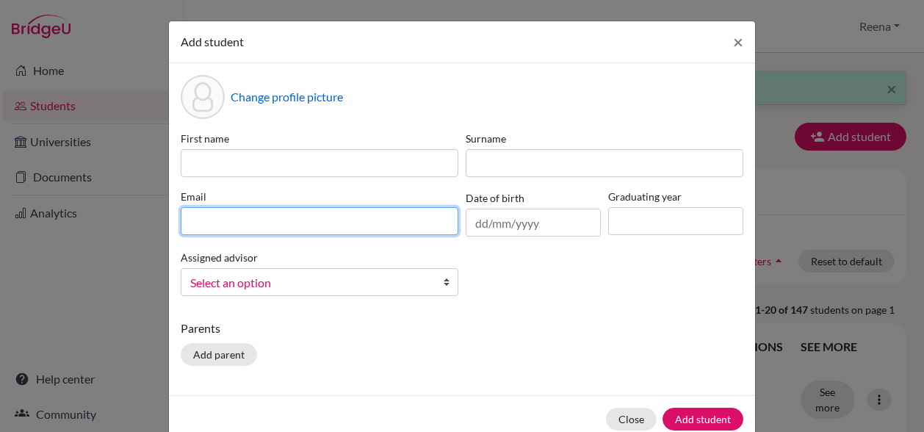
click at [253, 217] on input at bounding box center [320, 221] width 278 height 28
paste input "[PERSON_NAME] <[EMAIL_ADDRESS][DOMAIN_NAME]>"
drag, startPoint x: 289, startPoint y: 221, endPoint x: 187, endPoint y: 215, distance: 102.3
click at [187, 215] on input "[PERSON_NAME] <[EMAIL_ADDRESS][DOMAIN_NAME]>" at bounding box center [320, 221] width 278 height 28
type input "<[EMAIL_ADDRESS][DOMAIN_NAME]>"
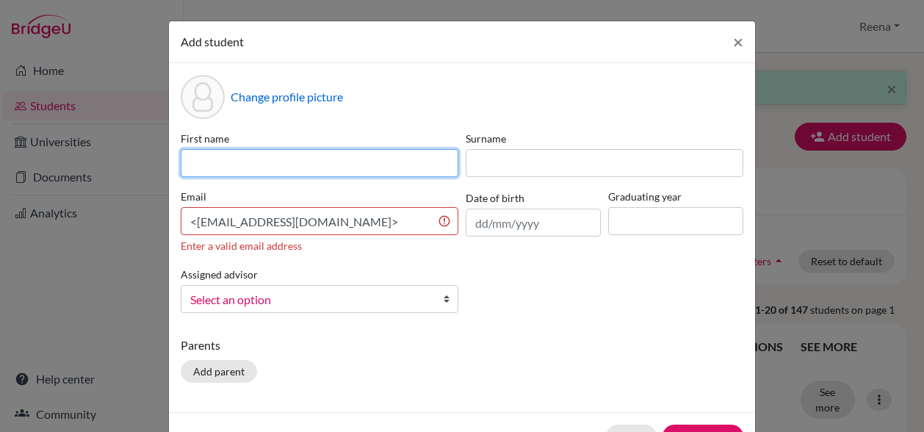
click at [198, 154] on input at bounding box center [320, 163] width 278 height 28
paste input "[PERSON_NAME]"
click at [198, 154] on input "[PERSON_NAME]" at bounding box center [320, 163] width 278 height 28
drag, startPoint x: 294, startPoint y: 162, endPoint x: 222, endPoint y: 165, distance: 72.1
click at [222, 165] on input "[PERSON_NAME]" at bounding box center [320, 163] width 278 height 28
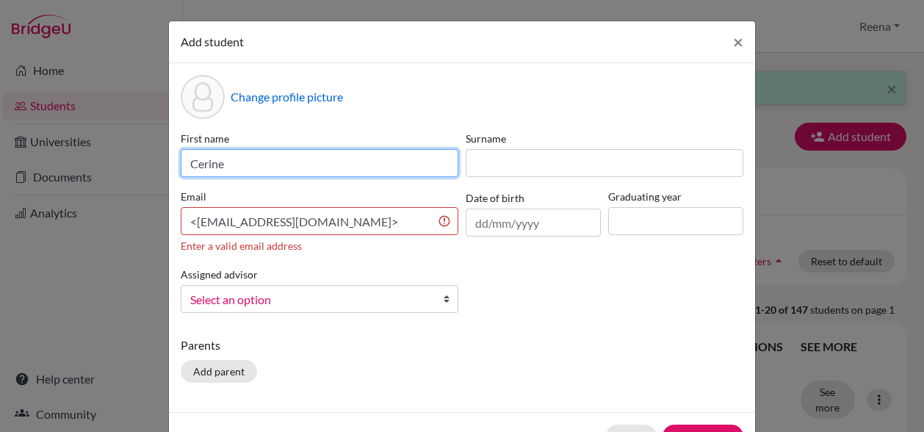
type input "Cerine"
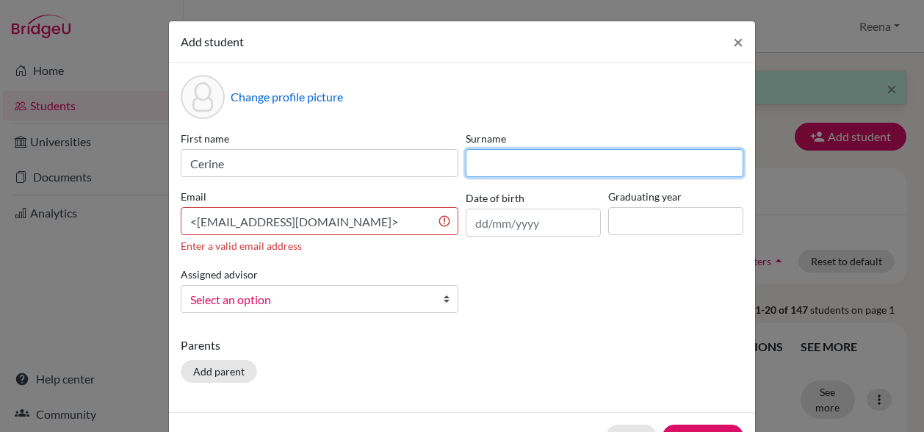
click at [486, 161] on input at bounding box center [605, 163] width 278 height 28
paste input "Rajmohamed"
type input "Rajmohamed"
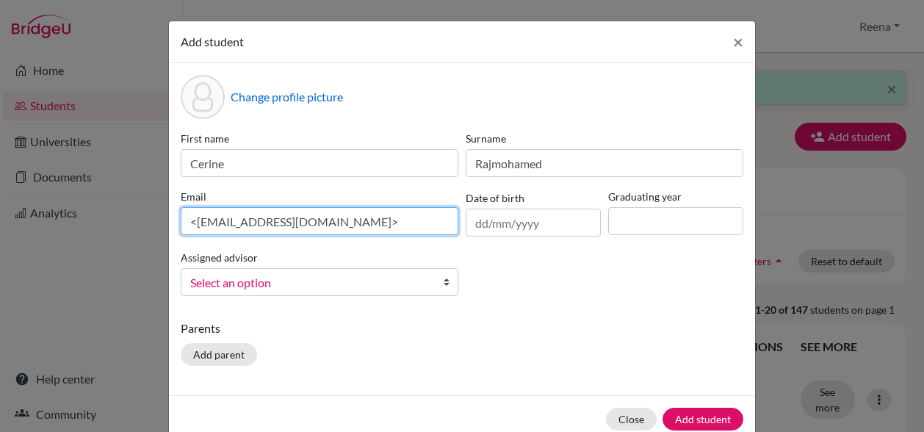
click at [373, 217] on input "<[EMAIL_ADDRESS][DOMAIN_NAME]>" at bounding box center [320, 221] width 278 height 28
click at [191, 223] on input "<[EMAIL_ADDRESS][DOMAIN_NAME]" at bounding box center [320, 221] width 278 height 28
type input "[EMAIL_ADDRESS][DOMAIN_NAME]"
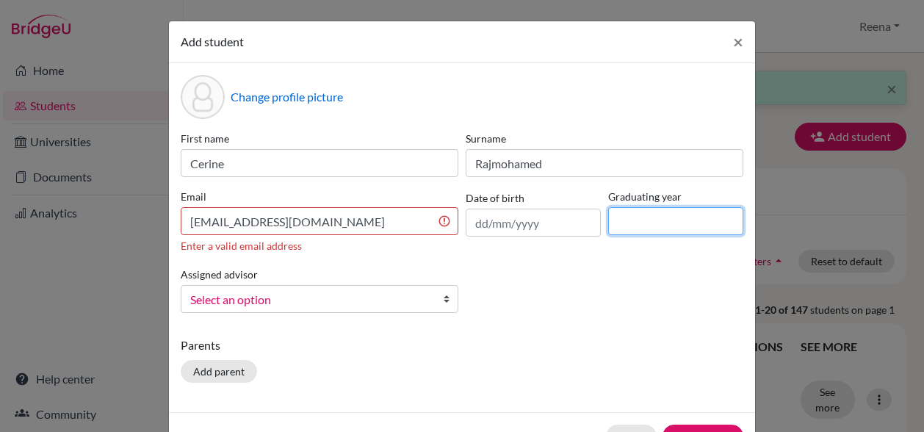
click at [622, 222] on input at bounding box center [675, 221] width 135 height 28
type input "2027"
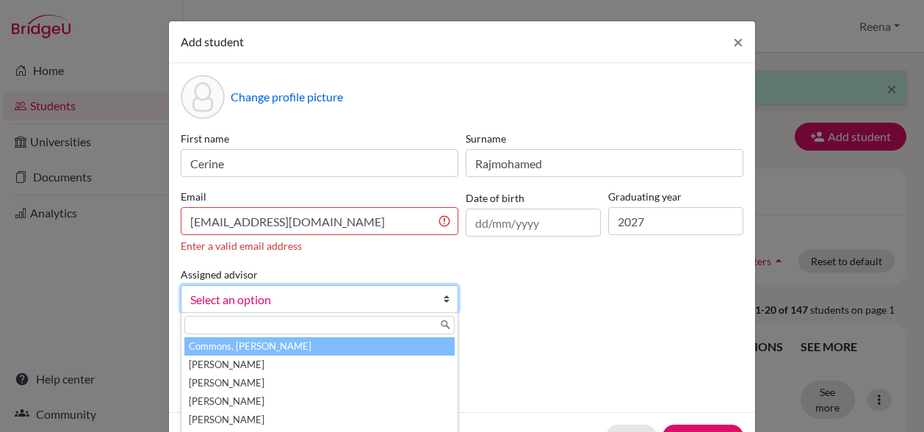
click at [557, 328] on div "Change profile picture First name [PERSON_NAME] [PERSON_NAME] Email [EMAIL_ADDR…" at bounding box center [462, 237] width 586 height 349
click at [278, 299] on span "Select an option" at bounding box center [310, 299] width 240 height 19
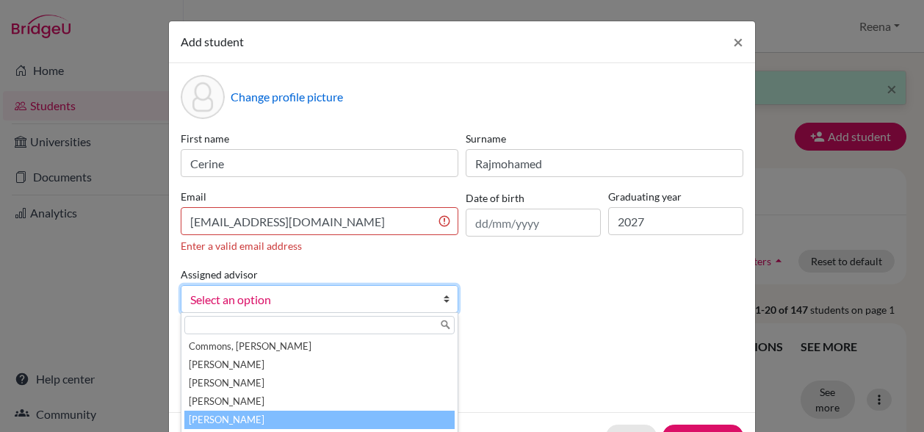
click at [226, 418] on li "[PERSON_NAME]" at bounding box center [319, 420] width 270 height 18
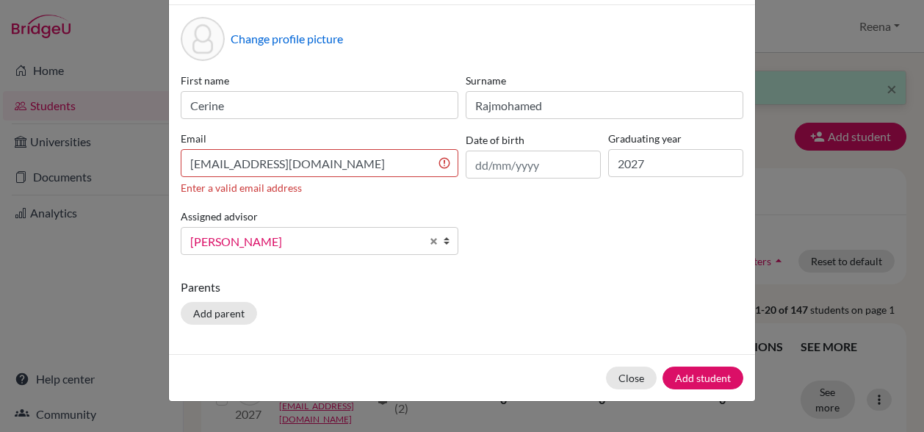
scroll to position [59, 0]
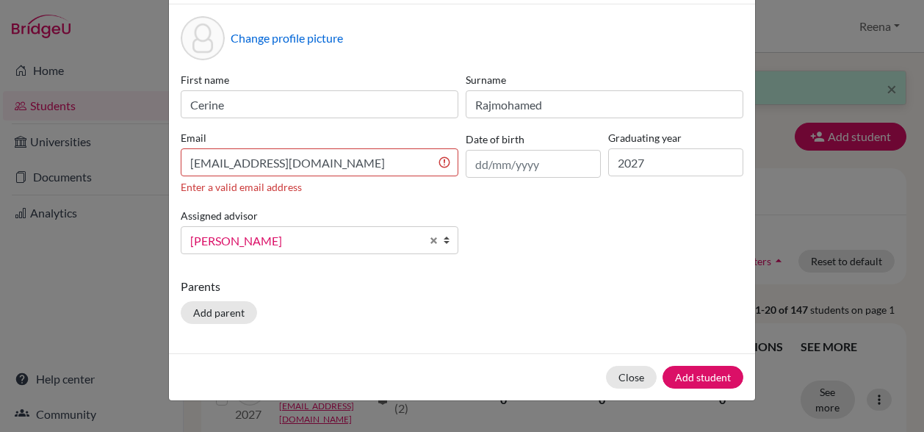
click at [536, 258] on div "First name [PERSON_NAME] [PERSON_NAME] Email [EMAIL_ADDRESS][DOMAIN_NAME] Enter…" at bounding box center [462, 169] width 570 height 194
click at [543, 258] on div "First name [PERSON_NAME] [PERSON_NAME] Email [EMAIL_ADDRESS][DOMAIN_NAME] Enter…" at bounding box center [462, 169] width 570 height 194
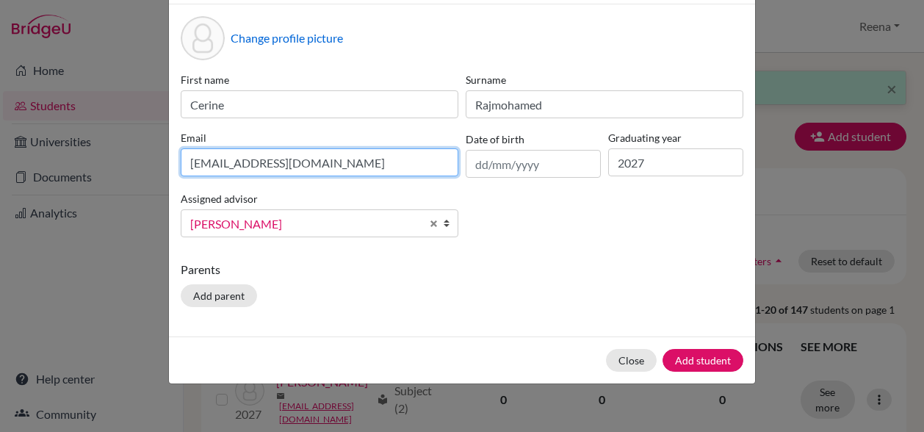
click at [378, 164] on input "[EMAIL_ADDRESS][DOMAIN_NAME]" at bounding box center [320, 162] width 278 height 28
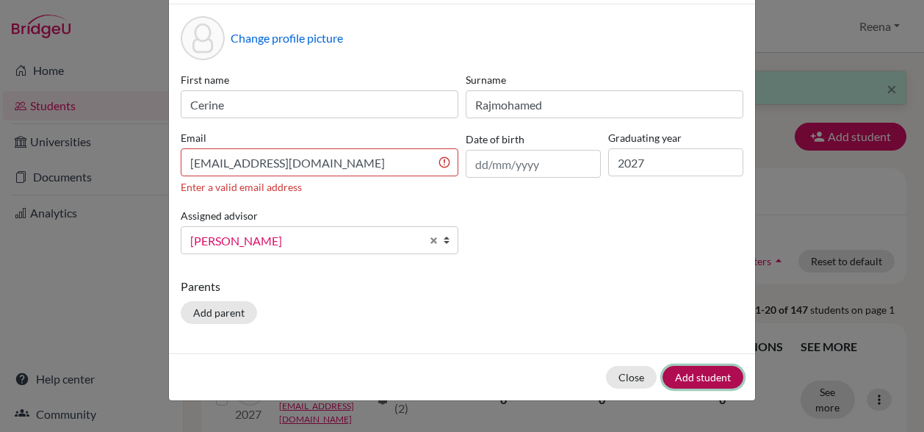
click at [701, 356] on div "Close Add student" at bounding box center [462, 376] width 586 height 47
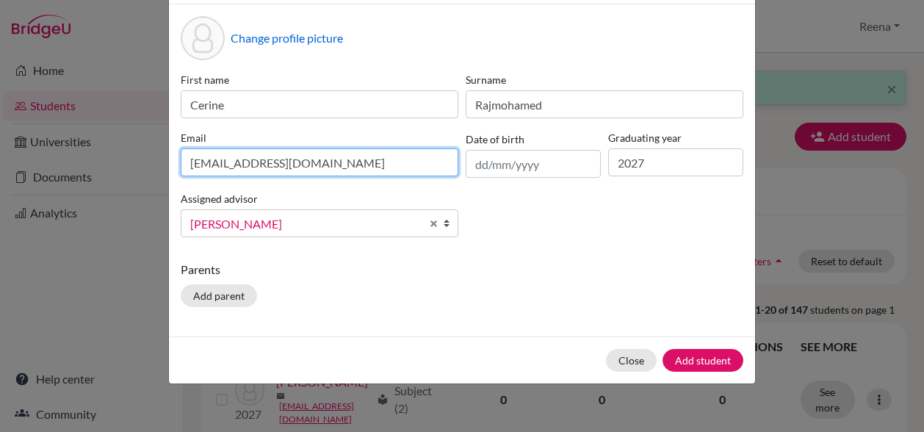
click at [364, 160] on input "[EMAIL_ADDRESS][DOMAIN_NAME]" at bounding box center [320, 162] width 278 height 28
drag, startPoint x: 360, startPoint y: 162, endPoint x: 144, endPoint y: 166, distance: 216.0
click at [144, 166] on div "Add student × Change profile picture First name [PERSON_NAME] [PERSON_NAME] Ema…" at bounding box center [462, 216] width 924 height 432
paste input "[EMAIL_ADDRESS][DOMAIN_NAME]"
type input "[EMAIL_ADDRESS][DOMAIN_NAME]"
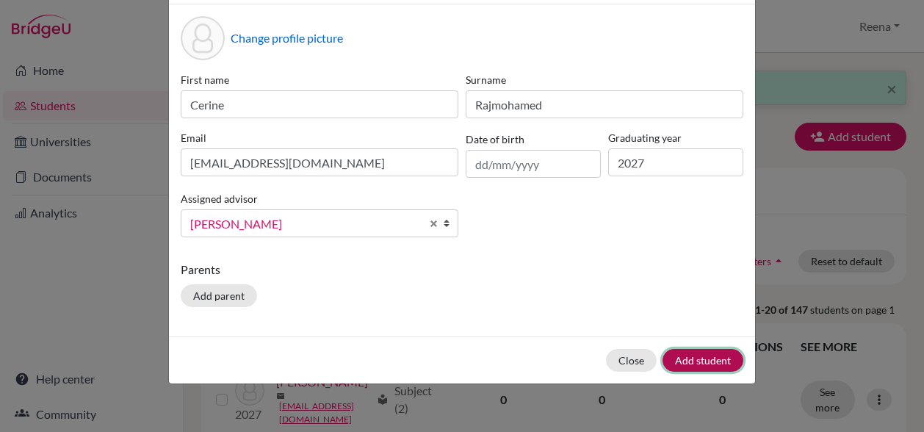
click at [688, 360] on button "Add student" at bounding box center [703, 360] width 81 height 23
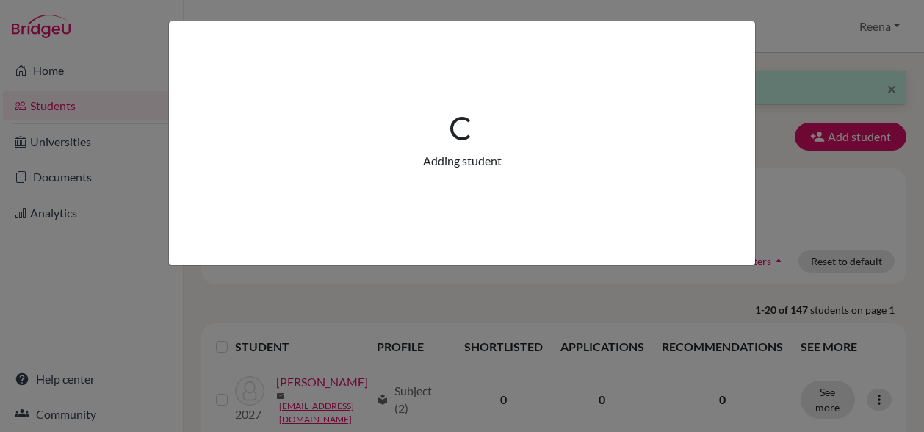
scroll to position [0, 0]
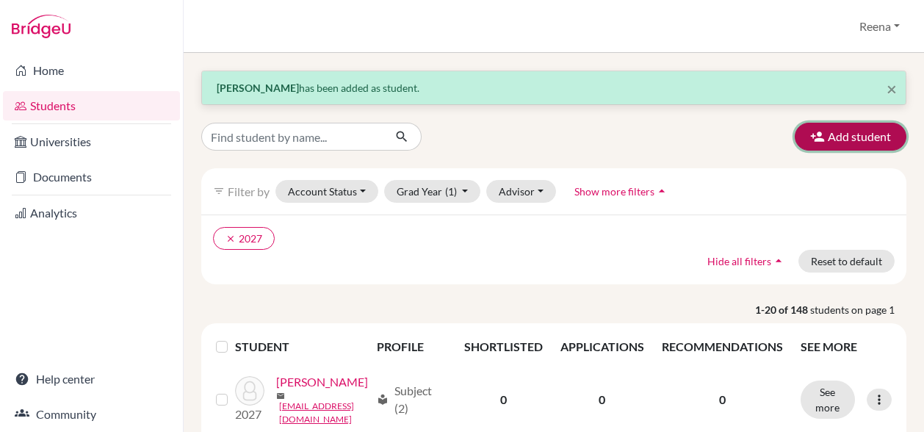
click at [810, 137] on icon "button" at bounding box center [817, 136] width 15 height 15
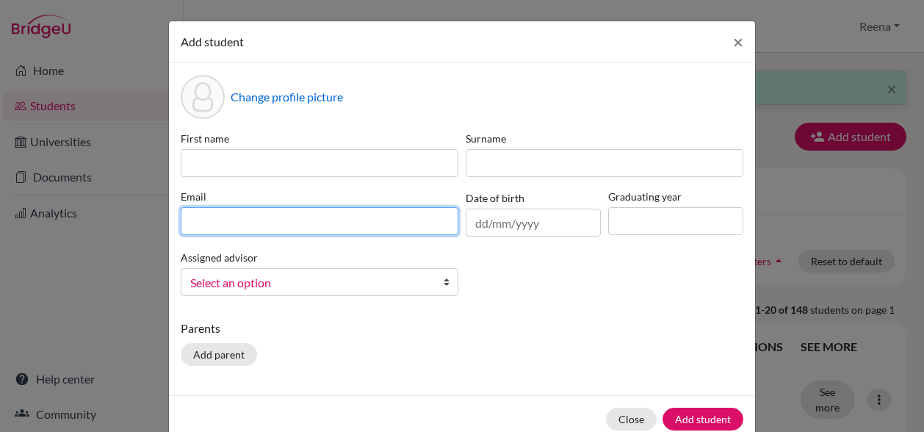
click at [238, 217] on input at bounding box center [320, 221] width 278 height 28
paste input "[PERSON_NAME] <[EMAIL_ADDRESS][DOMAIN_NAME]>"
type input "[PERSON_NAME] <[EMAIL_ADDRESS][DOMAIN_NAME]>"
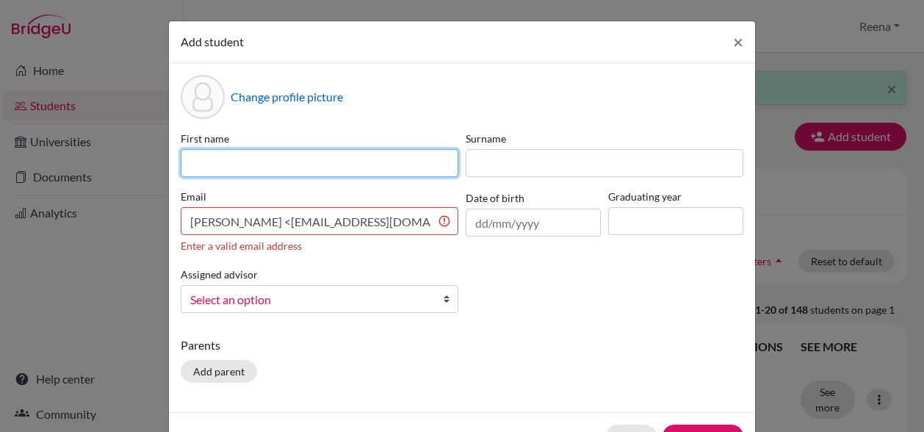
click at [241, 161] on input at bounding box center [320, 163] width 278 height 28
type input "Zhibo"
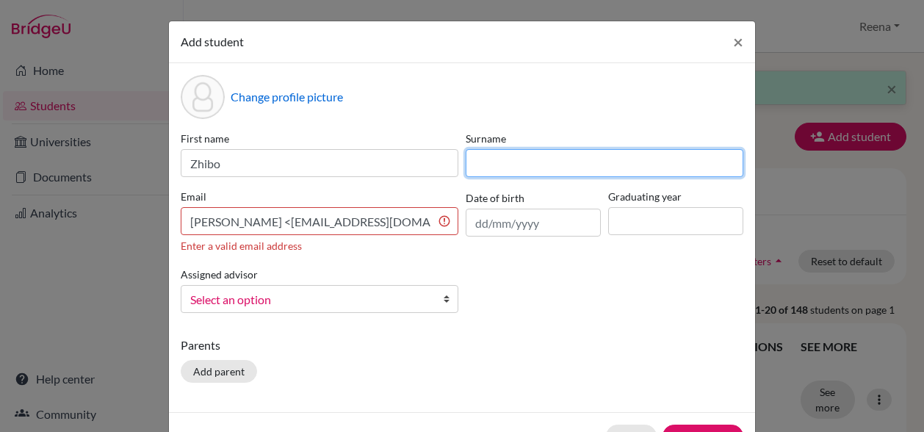
click at [489, 162] on input at bounding box center [605, 163] width 278 height 28
type input "[PERSON_NAME]"
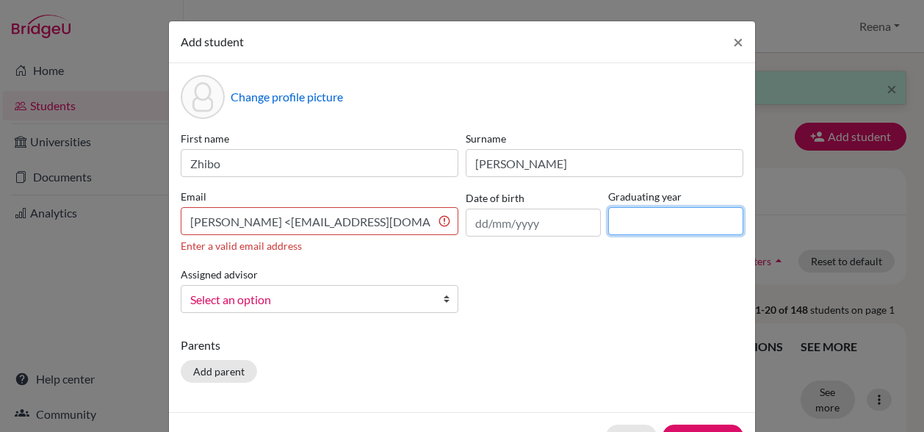
click at [612, 220] on input at bounding box center [675, 221] width 135 height 28
type input "2027"
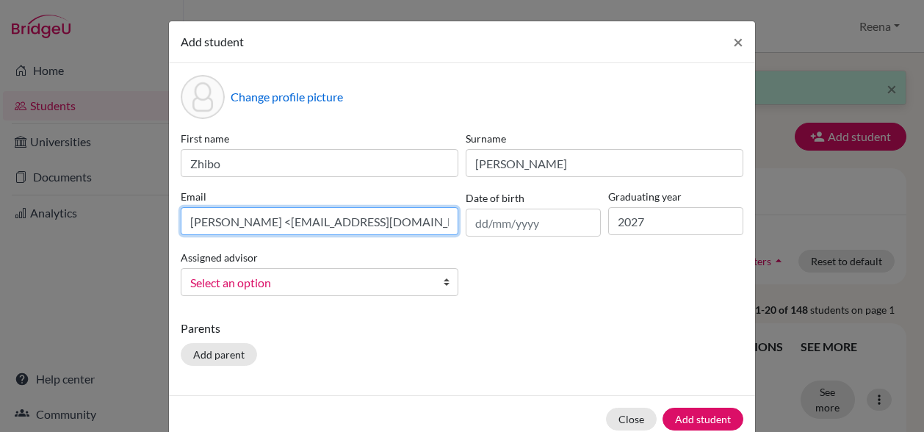
click at [257, 220] on input "[PERSON_NAME] <[EMAIL_ADDRESS][DOMAIN_NAME]>" at bounding box center [320, 221] width 278 height 28
click at [361, 226] on input "[EMAIL_ADDRESS][DOMAIN_NAME]>" at bounding box center [320, 221] width 278 height 28
drag, startPoint x: 361, startPoint y: 226, endPoint x: 583, endPoint y: 323, distance: 242.2
click at [583, 323] on div "Change profile picture First name Zhibo Surname [PERSON_NAME] Email [EMAIL_ADDR…" at bounding box center [462, 229] width 586 height 332
type input "[EMAIL_ADDRESS][DOMAIN_NAME]"
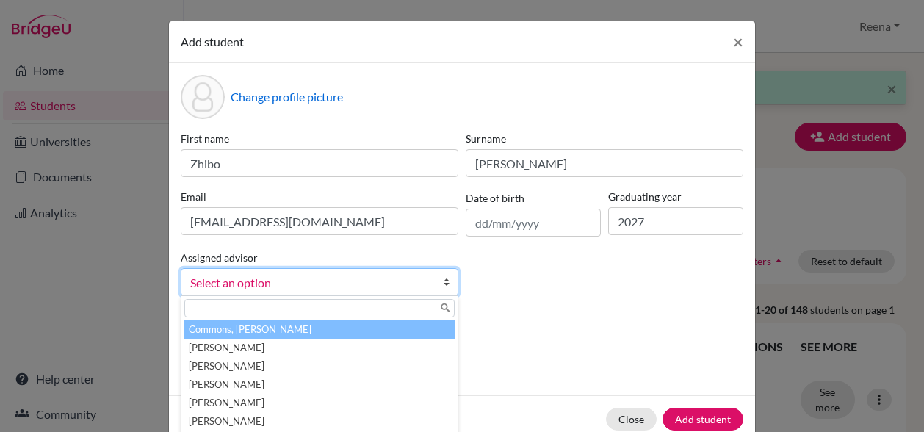
click at [265, 284] on span "Select an option" at bounding box center [310, 282] width 240 height 19
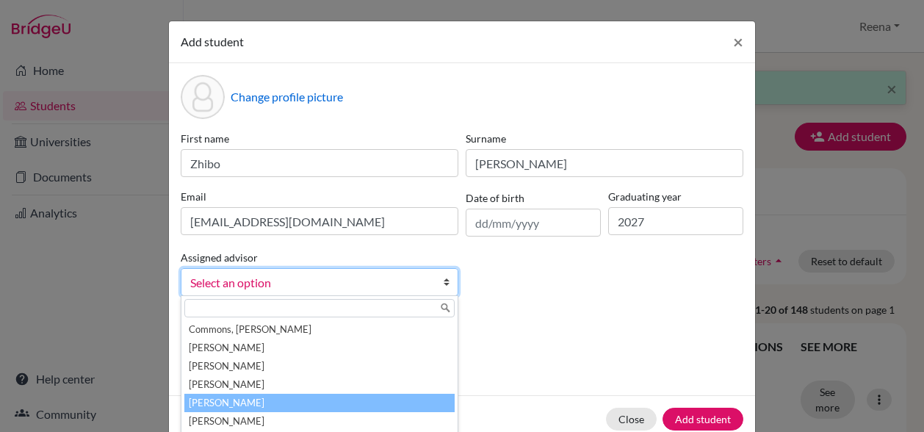
click at [221, 400] on li "[PERSON_NAME]" at bounding box center [319, 403] width 270 height 18
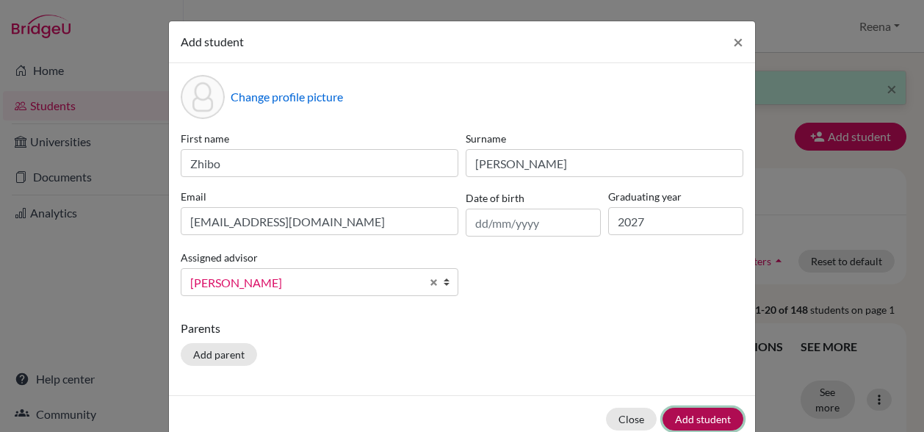
click at [690, 414] on button "Add student" at bounding box center [703, 419] width 81 height 23
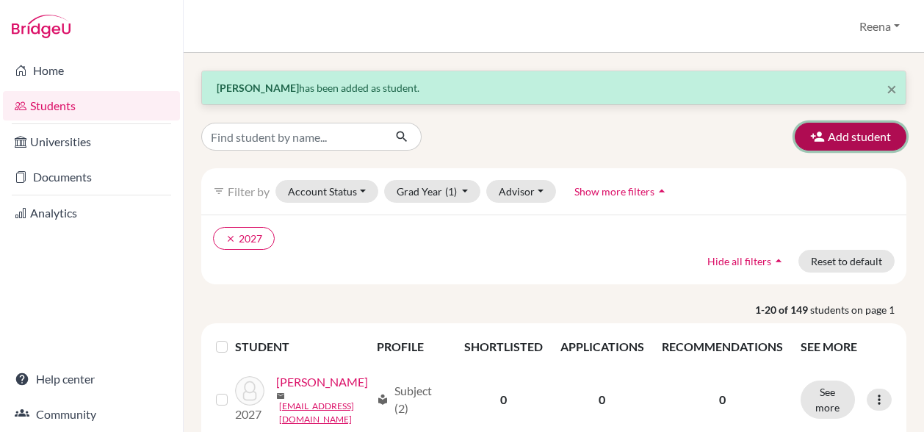
click at [810, 143] on icon "button" at bounding box center [817, 136] width 15 height 15
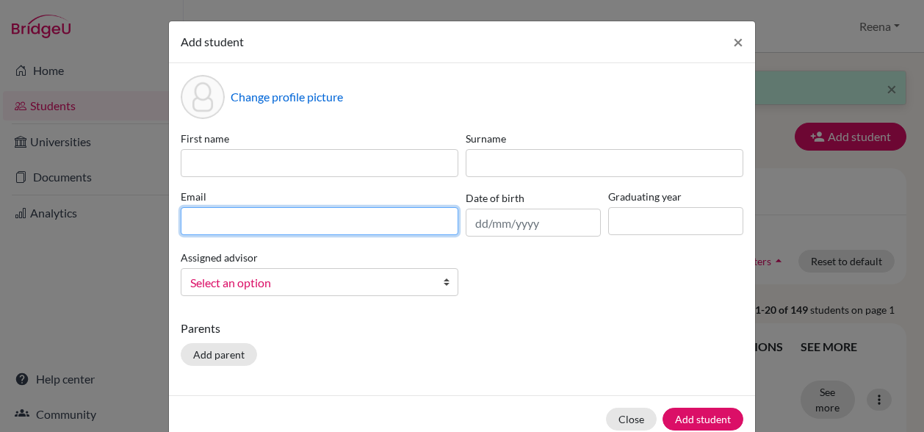
click at [200, 229] on input at bounding box center [320, 221] width 278 height 28
paste input "[PERSON_NAME] <[EMAIL_ADDRESS][DOMAIN_NAME]>"
type input "[PERSON_NAME] <[EMAIL_ADDRESS][DOMAIN_NAME]>"
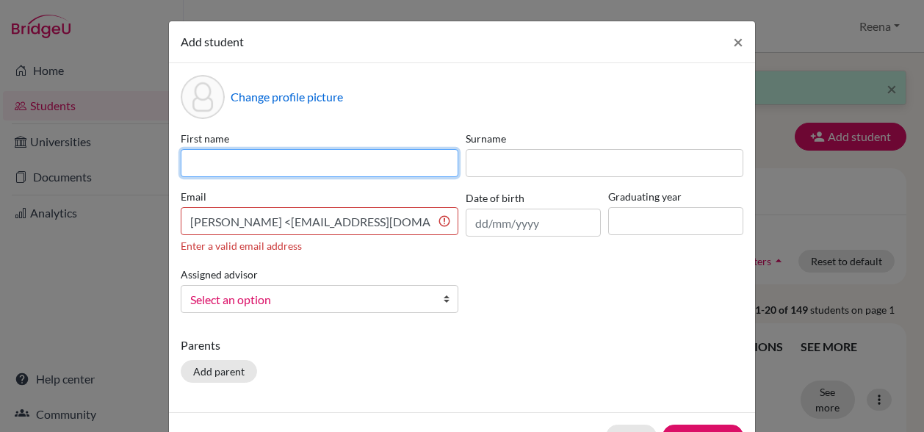
click at [199, 159] on input at bounding box center [320, 163] width 278 height 28
type input "[PERSON_NAME]"
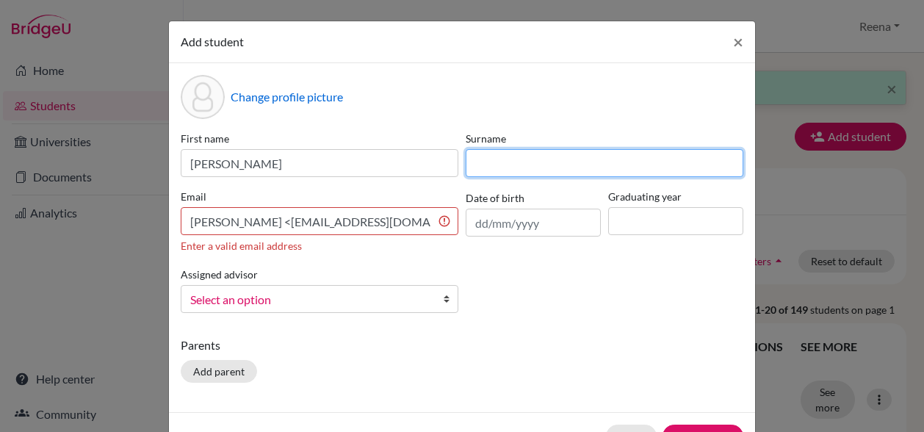
click at [483, 154] on input at bounding box center [605, 163] width 278 height 28
type input "Chrysochoou"
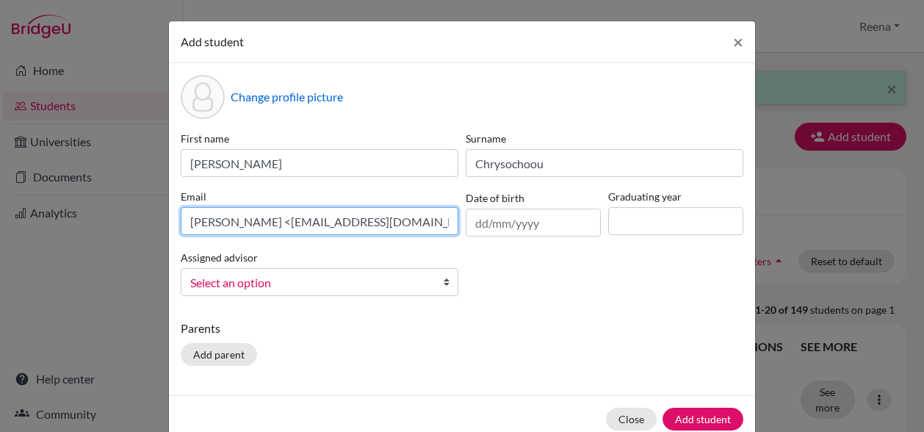
click at [298, 223] on input "[PERSON_NAME] <[EMAIL_ADDRESS][DOMAIN_NAME]>" at bounding box center [320, 221] width 278 height 28
click at [361, 221] on input "[EMAIL_ADDRESS][DOMAIN_NAME]>" at bounding box center [320, 221] width 278 height 28
type input "[EMAIL_ADDRESS][DOMAIN_NAME]"
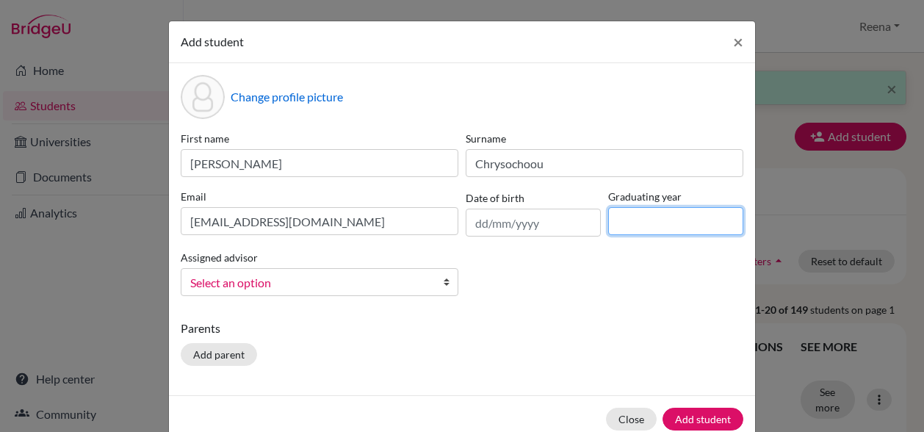
click at [635, 217] on input at bounding box center [675, 221] width 135 height 28
type input "2027"
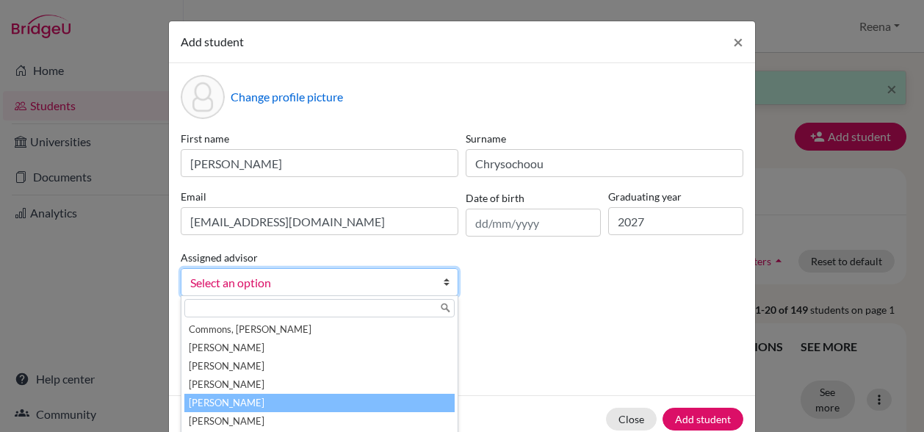
click at [244, 403] on li "[PERSON_NAME]" at bounding box center [319, 403] width 270 height 18
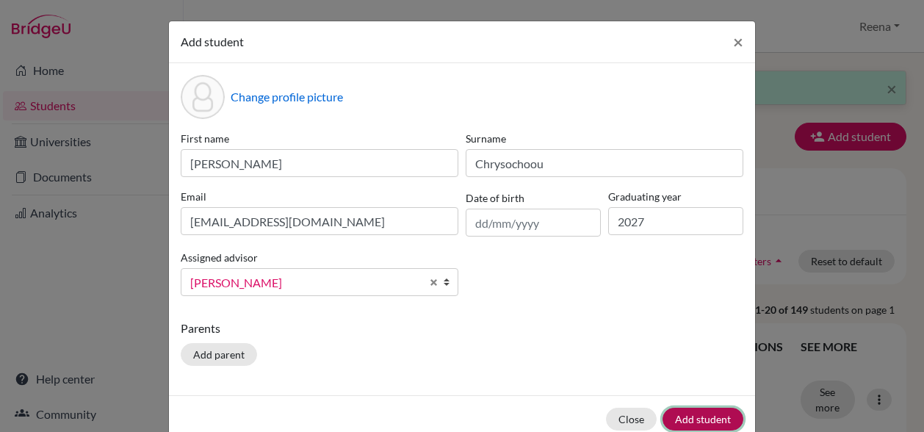
click at [702, 414] on button "Add student" at bounding box center [703, 419] width 81 height 23
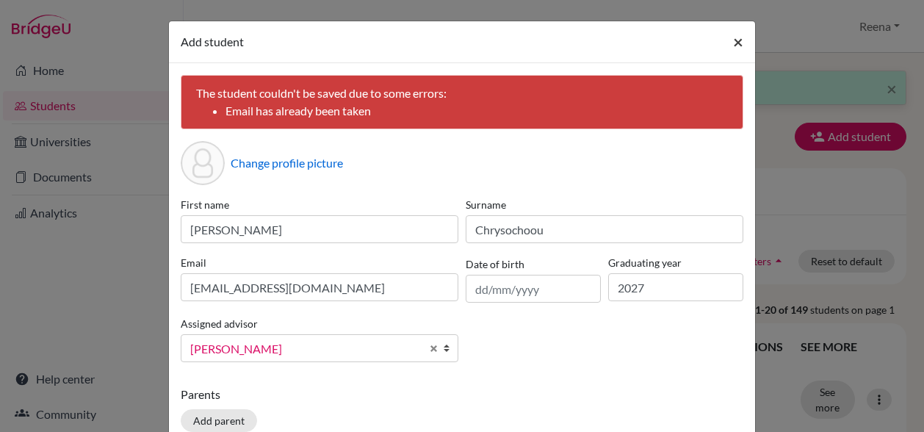
click at [734, 40] on span "×" at bounding box center [738, 41] width 10 height 21
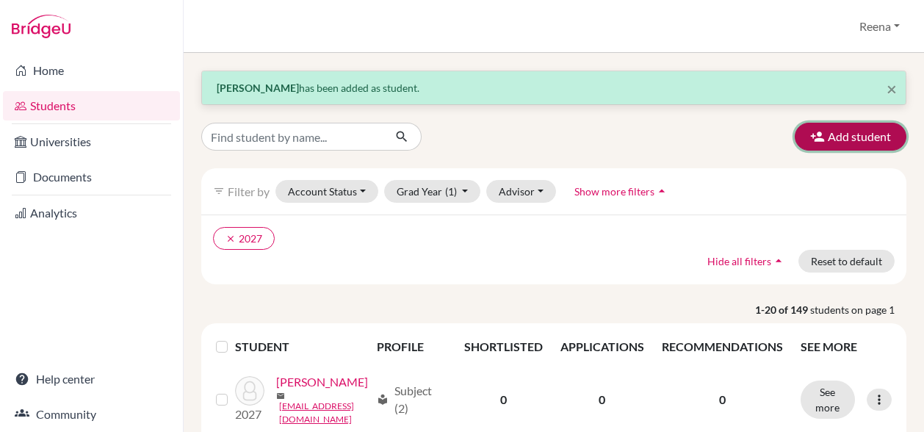
click at [836, 133] on button "Add student" at bounding box center [851, 137] width 112 height 28
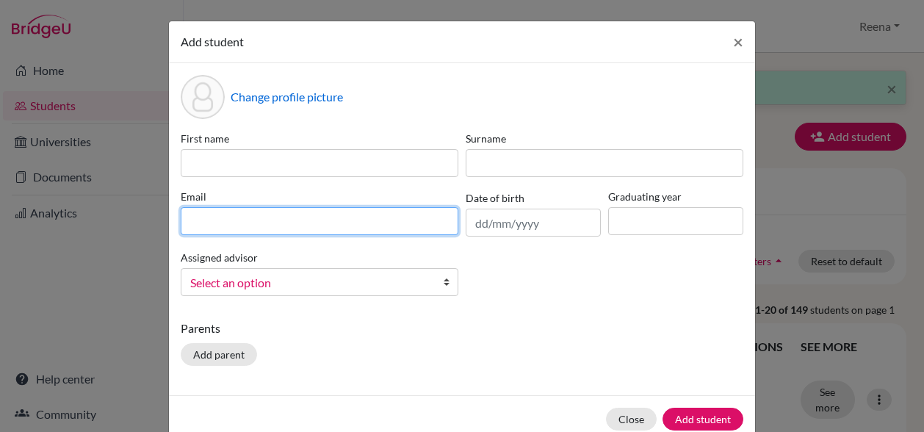
click at [223, 213] on input at bounding box center [320, 221] width 278 height 28
paste input "[PERSON_NAME] <[EMAIL_ADDRESS][DOMAIN_NAME]>"
drag, startPoint x: 222, startPoint y: 223, endPoint x: 170, endPoint y: 217, distance: 51.8
click at [170, 217] on div "Change profile picture First name Surname Email [PERSON_NAME] <[EMAIL_ADDRESS][…" at bounding box center [462, 229] width 586 height 332
type input "x Barbasins <[EMAIL_ADDRESS][DOMAIN_NAME]>"
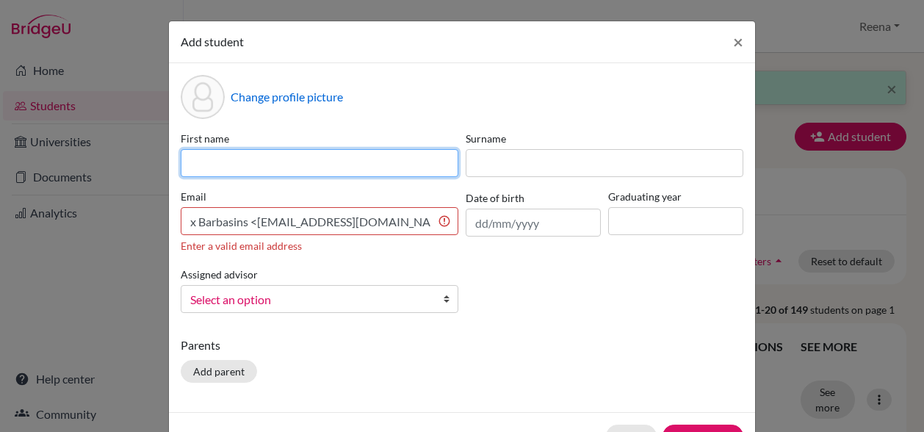
click at [210, 168] on input at bounding box center [320, 163] width 278 height 28
paste input "[PERSON_NAME] <[EMAIL_ADDRESS][DOMAIN_NAME]>"
drag, startPoint x: 209, startPoint y: 165, endPoint x: 445, endPoint y: 167, distance: 235.9
click at [445, 167] on input "[PERSON_NAME] <[EMAIL_ADDRESS][DOMAIN_NAME]>" at bounding box center [320, 163] width 278 height 28
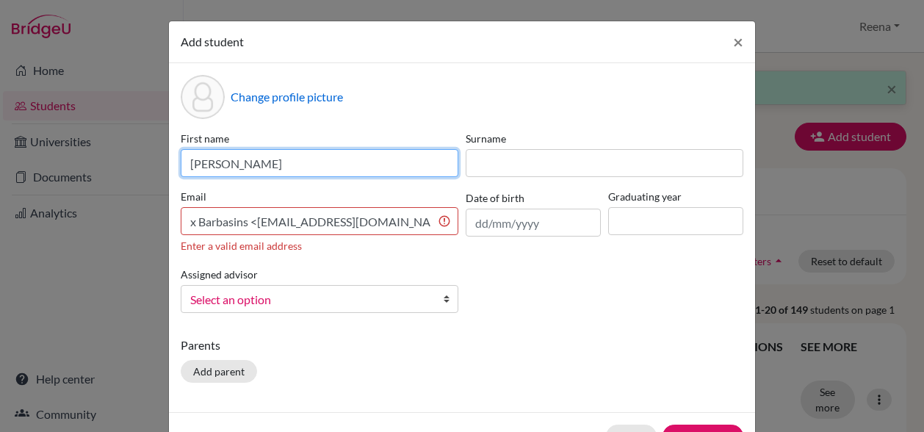
scroll to position [0, 0]
type input "[PERSON_NAME]"
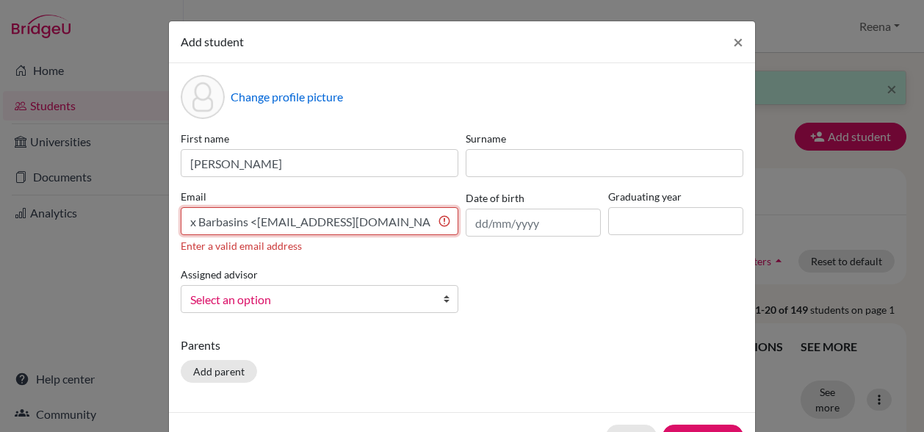
click at [190, 223] on input "x Barbasins <[EMAIL_ADDRESS][DOMAIN_NAME]>" at bounding box center [320, 221] width 278 height 28
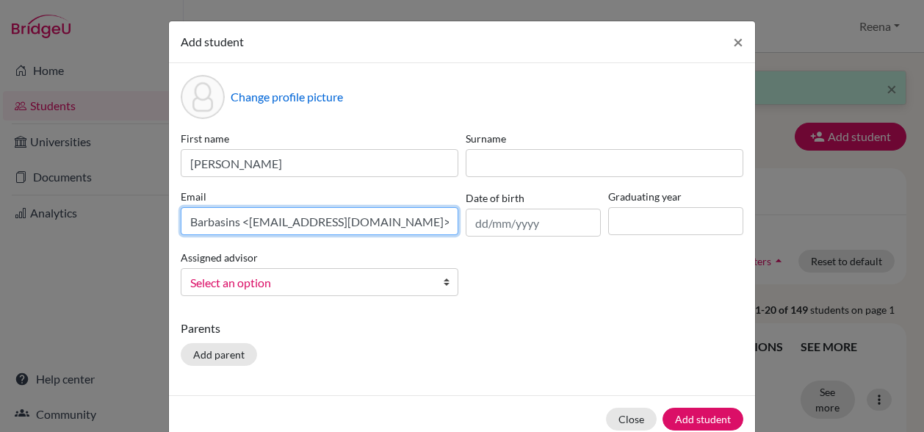
drag, startPoint x: 237, startPoint y: 223, endPoint x: 179, endPoint y: 224, distance: 57.3
click at [181, 224] on input "Barbasins <[EMAIL_ADDRESS][DOMAIN_NAME]>" at bounding box center [320, 221] width 278 height 28
type input "x <[EMAIL_ADDRESS][DOMAIN_NAME]>"
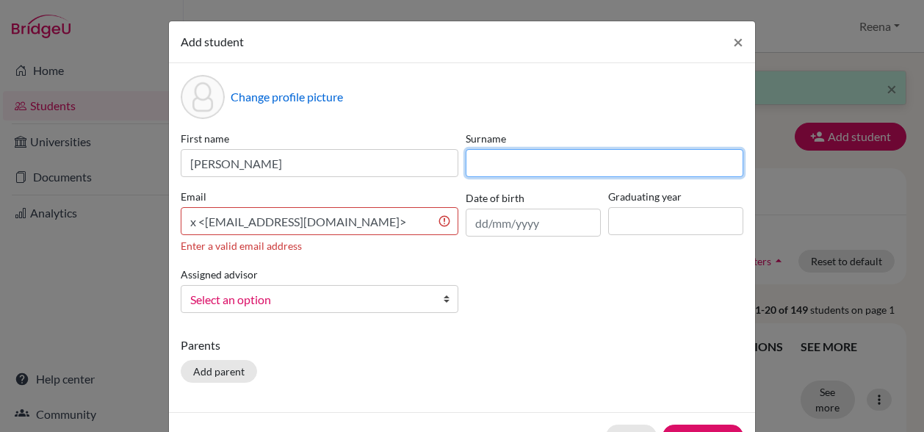
click at [478, 156] on input at bounding box center [605, 163] width 278 height 28
paste input "[PERSON_NAME] <[EMAIL_ADDRESS][DOMAIN_NAME]>"
drag, startPoint x: 525, startPoint y: 164, endPoint x: 742, endPoint y: 162, distance: 217.5
click at [742, 162] on div "Change profile picture First name [PERSON_NAME] [PERSON_NAME] <[EMAIL_ADDRESS][…" at bounding box center [462, 237] width 586 height 349
type input "Barbasins"
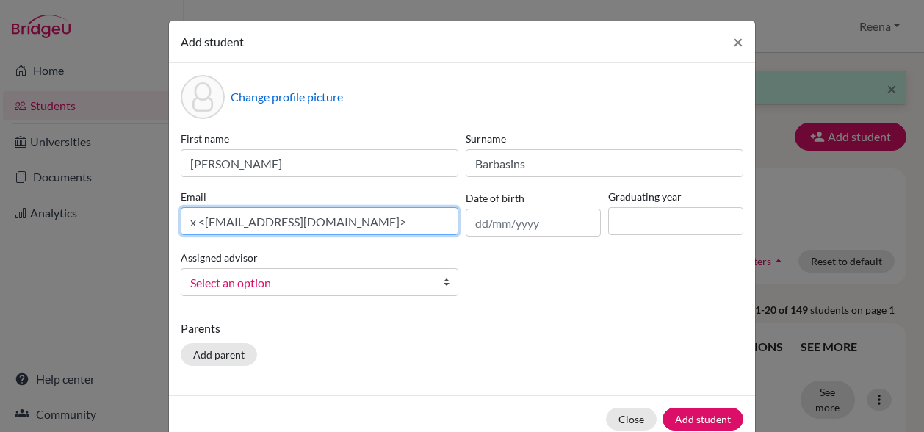
click at [201, 220] on input "x <[EMAIL_ADDRESS][DOMAIN_NAME]>" at bounding box center [320, 221] width 278 height 28
click at [363, 220] on input "[EMAIL_ADDRESS][DOMAIN_NAME]>" at bounding box center [320, 221] width 278 height 28
type input "[EMAIL_ADDRESS][DOMAIN_NAME]"
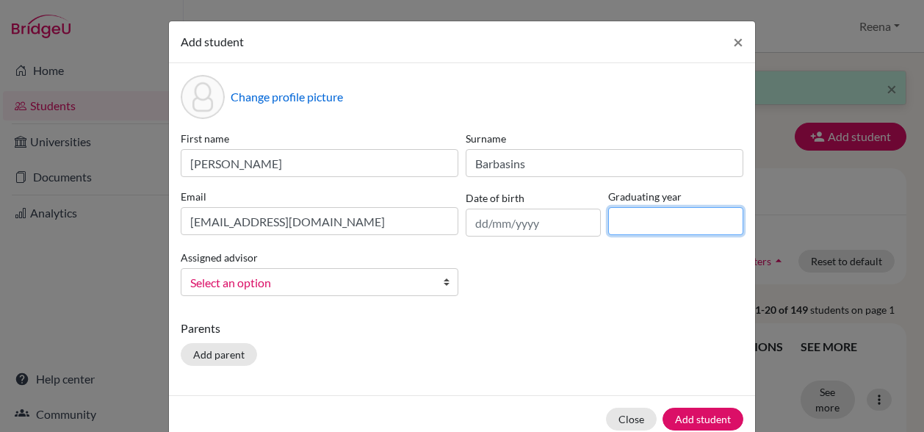
click at [642, 225] on input at bounding box center [675, 221] width 135 height 28
type input "2027"
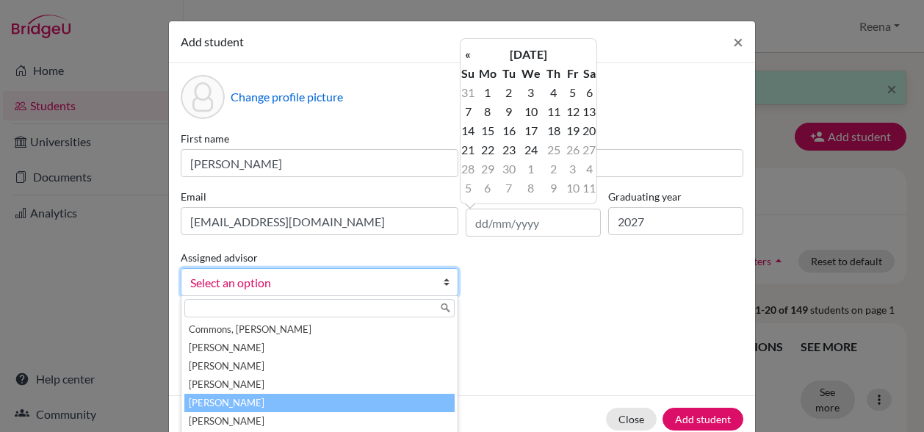
click at [229, 397] on li "[PERSON_NAME]" at bounding box center [319, 403] width 270 height 18
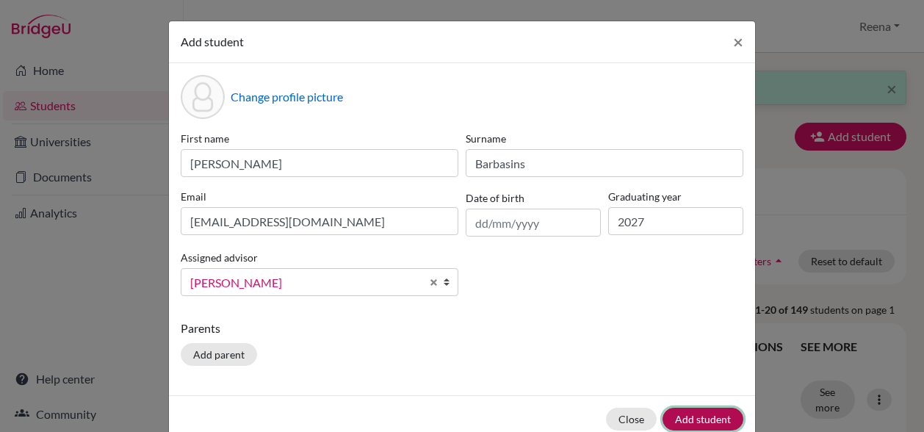
click at [682, 417] on button "Add student" at bounding box center [703, 419] width 81 height 23
